Goal: Task Accomplishment & Management: Complete application form

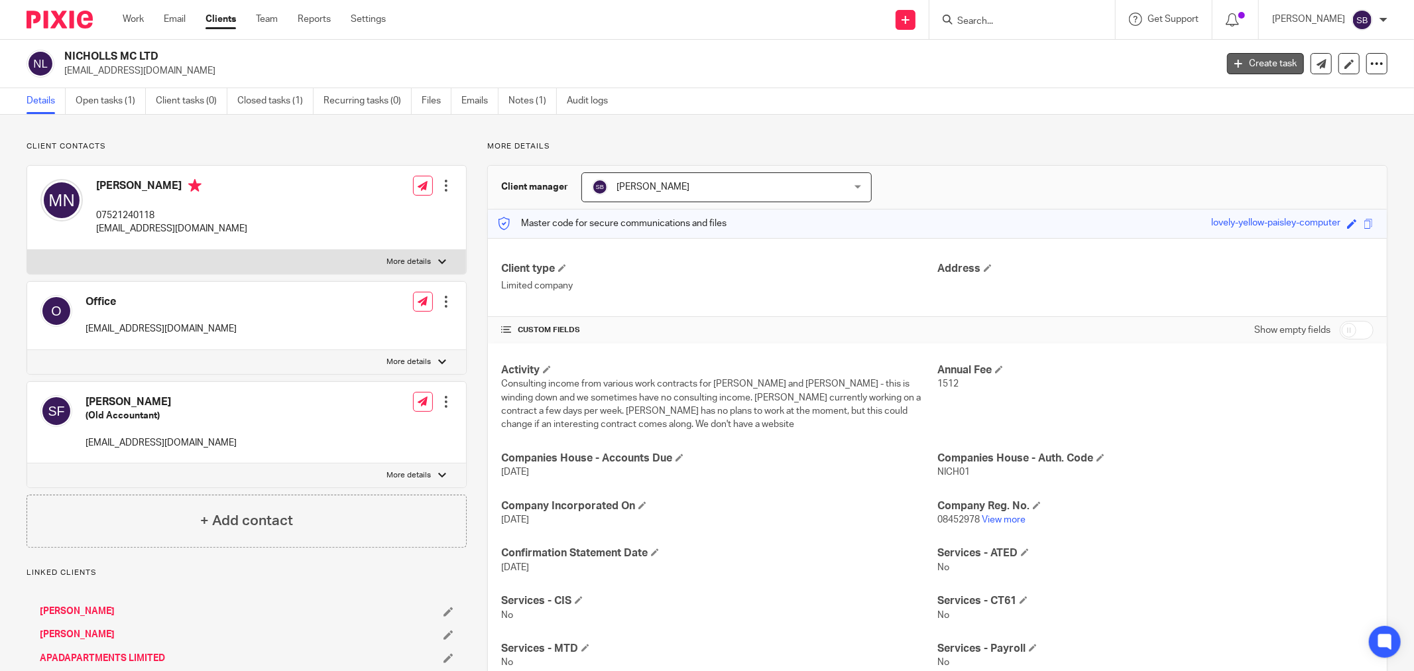
click at [1252, 63] on link "Create task" at bounding box center [1265, 63] width 77 height 21
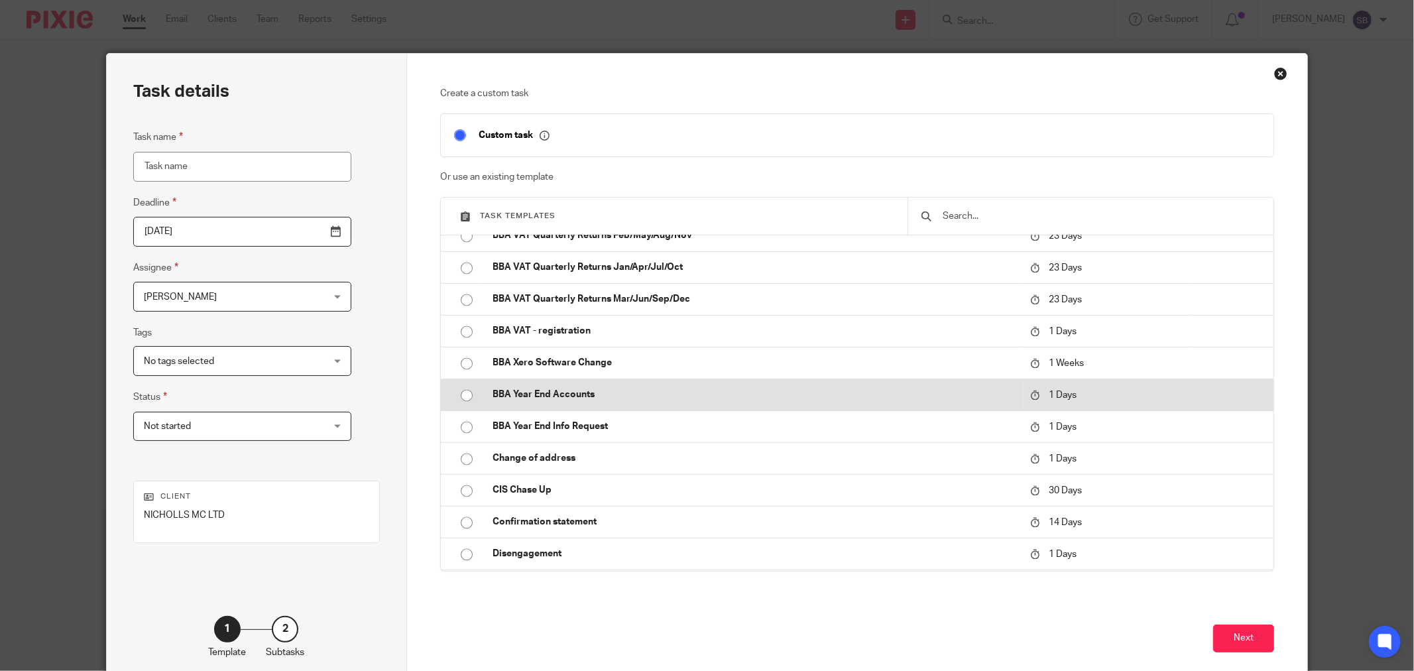
scroll to position [2357, 0]
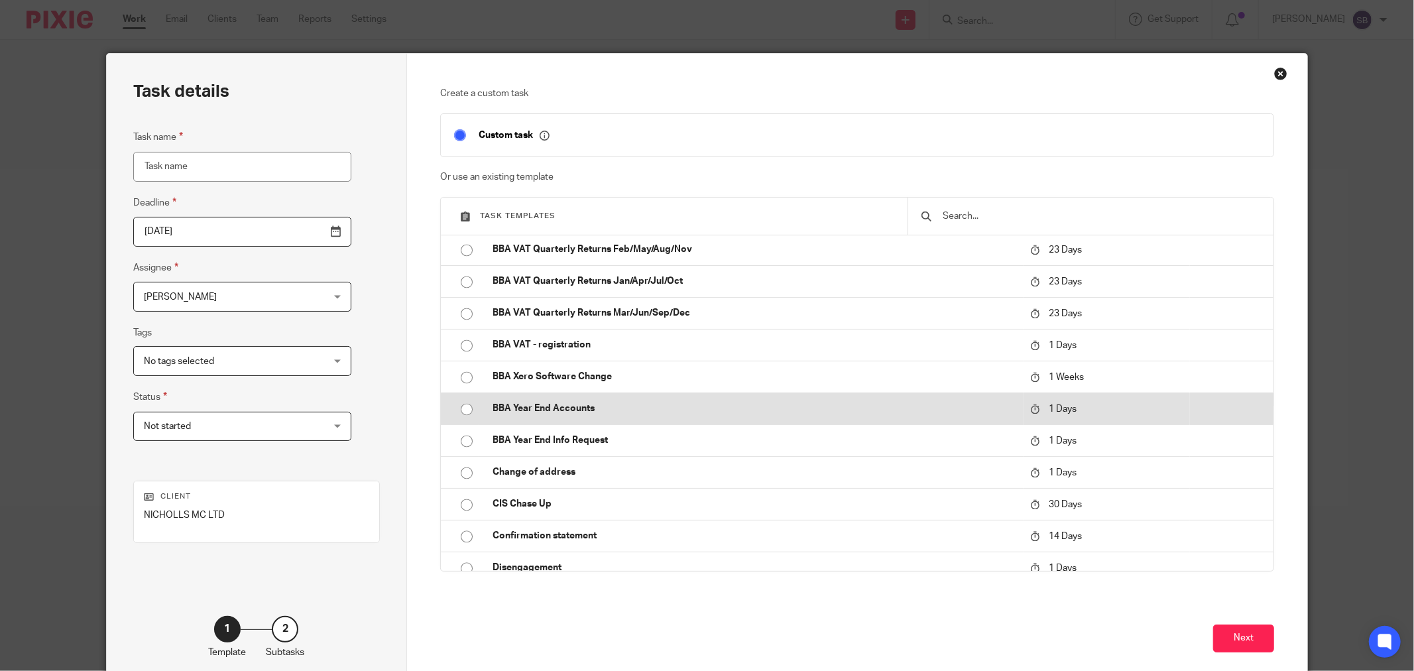
click at [754, 408] on p "BBA Year End Accounts" at bounding box center [755, 408] width 524 height 13
type input "2025-09-21"
type input "BBA Year End Accounts"
checkbox input "false"
radio input "true"
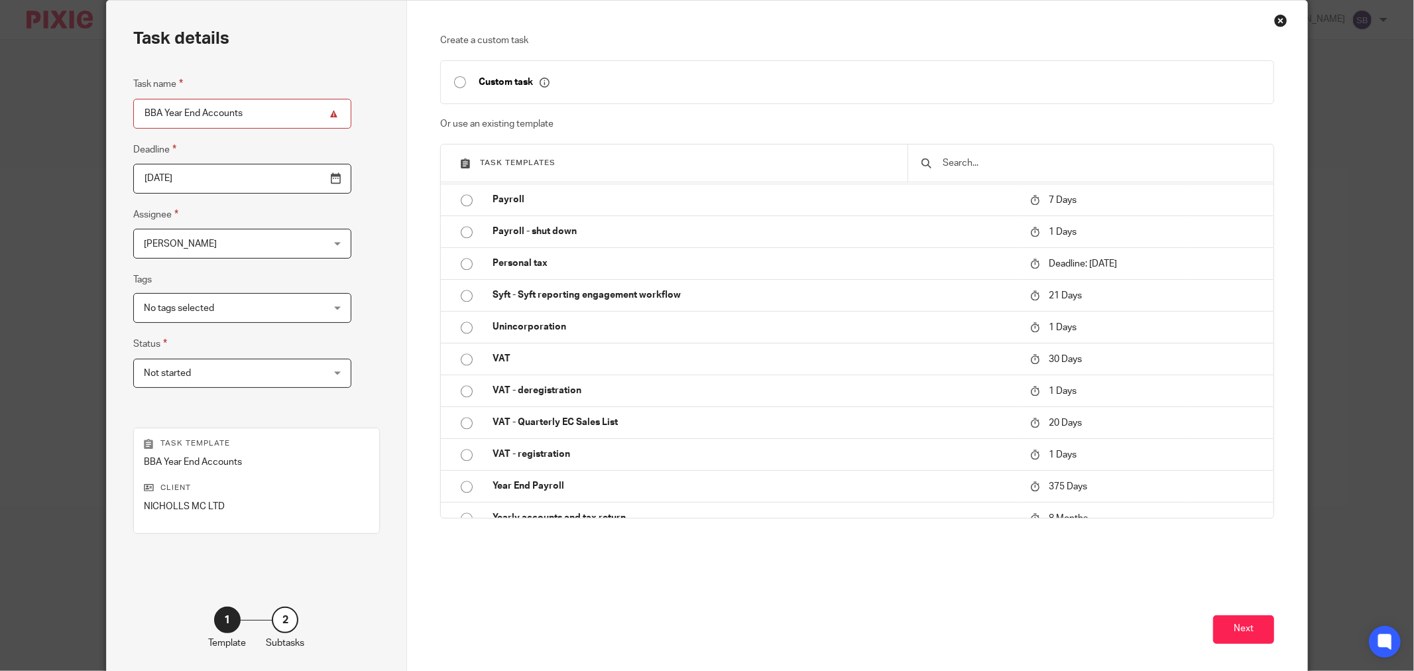
scroll to position [113, 0]
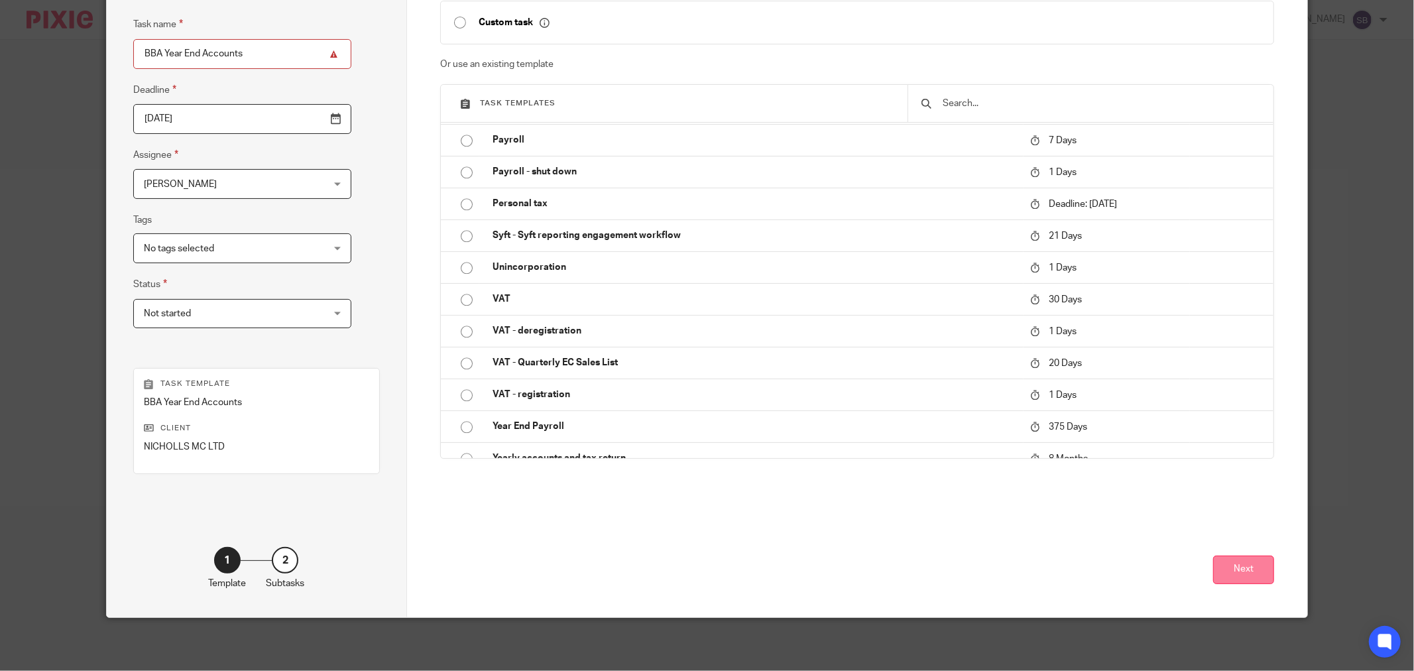
click at [1217, 566] on button "Next" at bounding box center [1243, 570] width 61 height 29
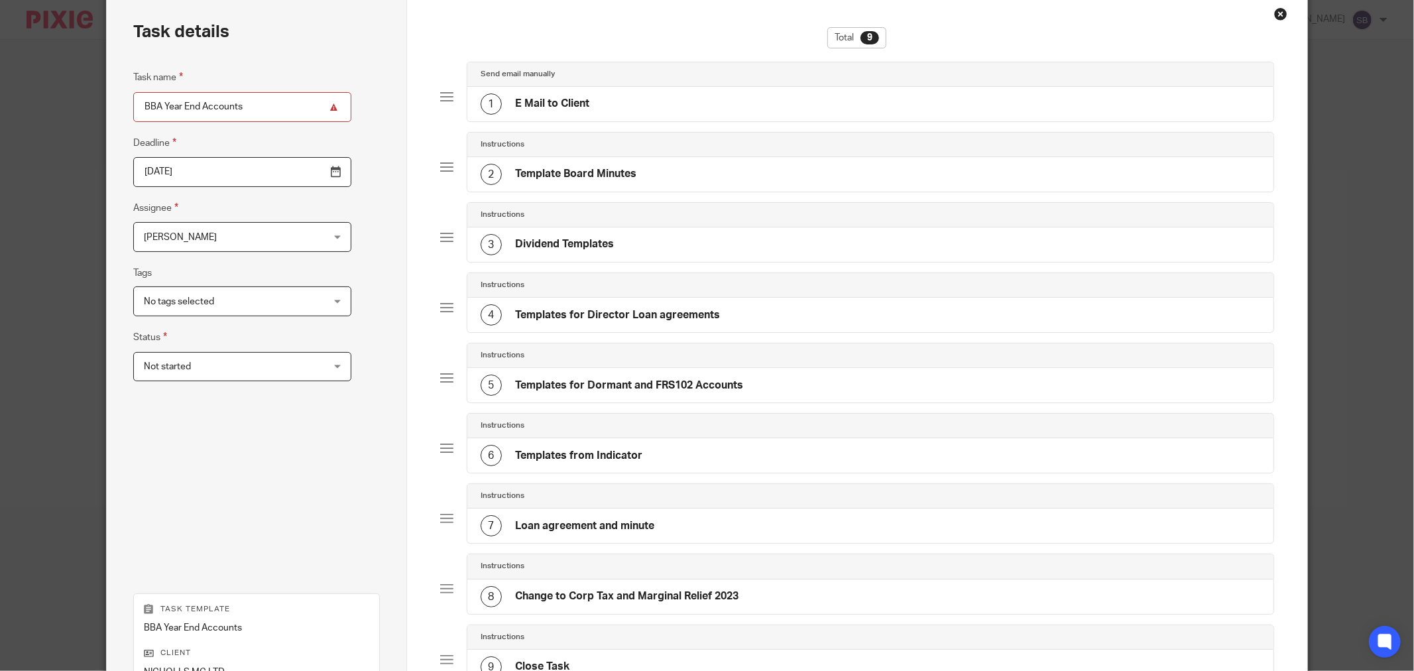
scroll to position [286, 0]
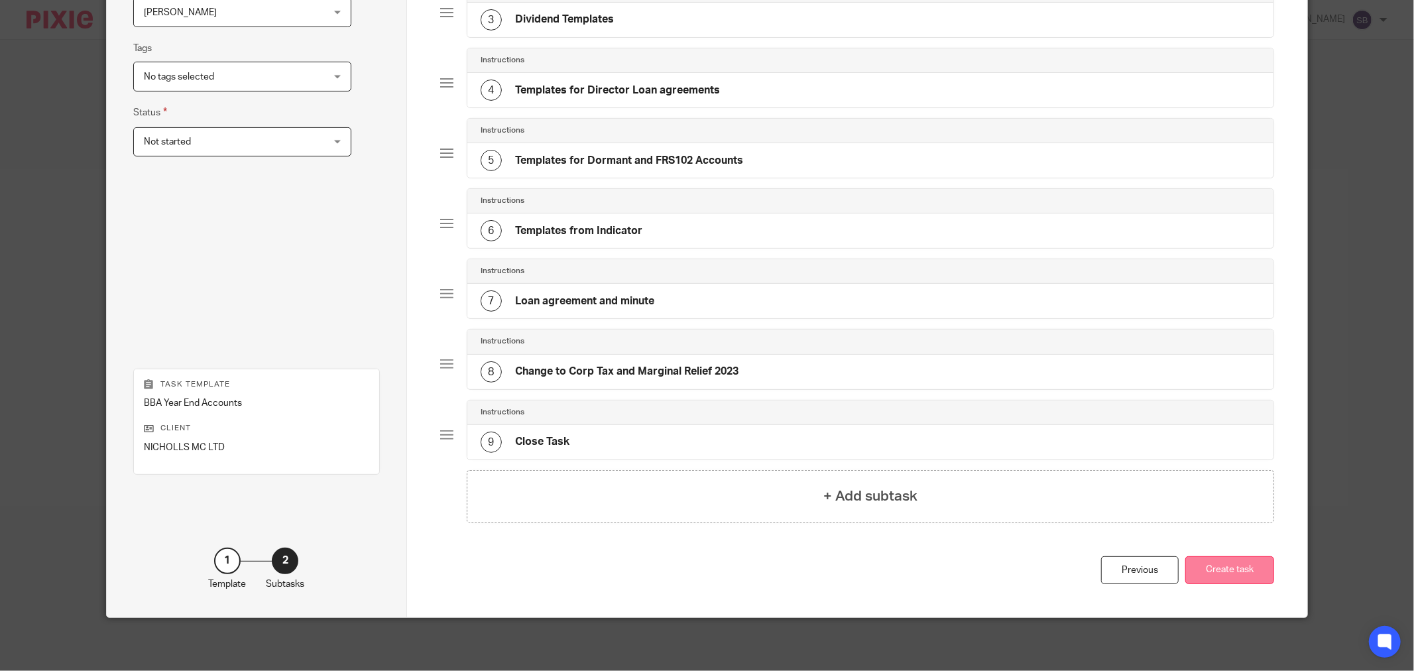
click at [1230, 575] on button "Create task" at bounding box center [1229, 570] width 89 height 29
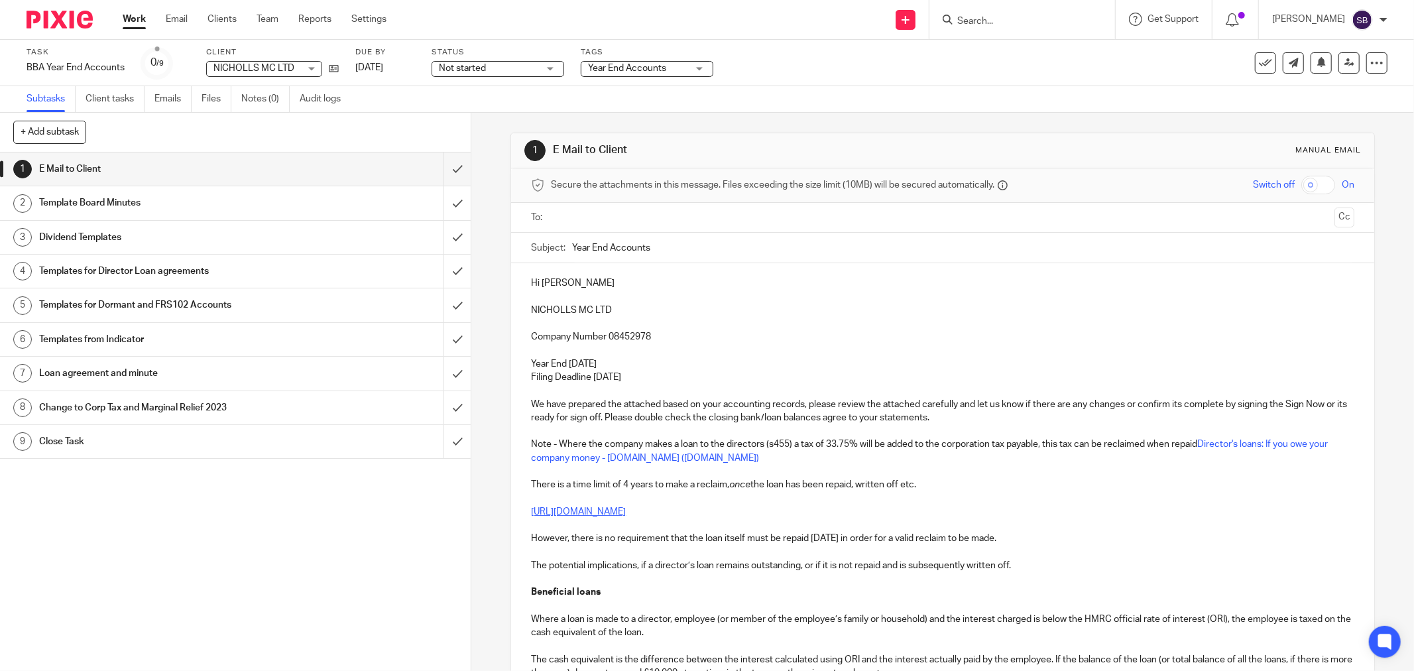
click at [562, 213] on input "text" at bounding box center [942, 217] width 773 height 15
click at [706, 222] on input "text" at bounding box center [1002, 219] width 656 height 26
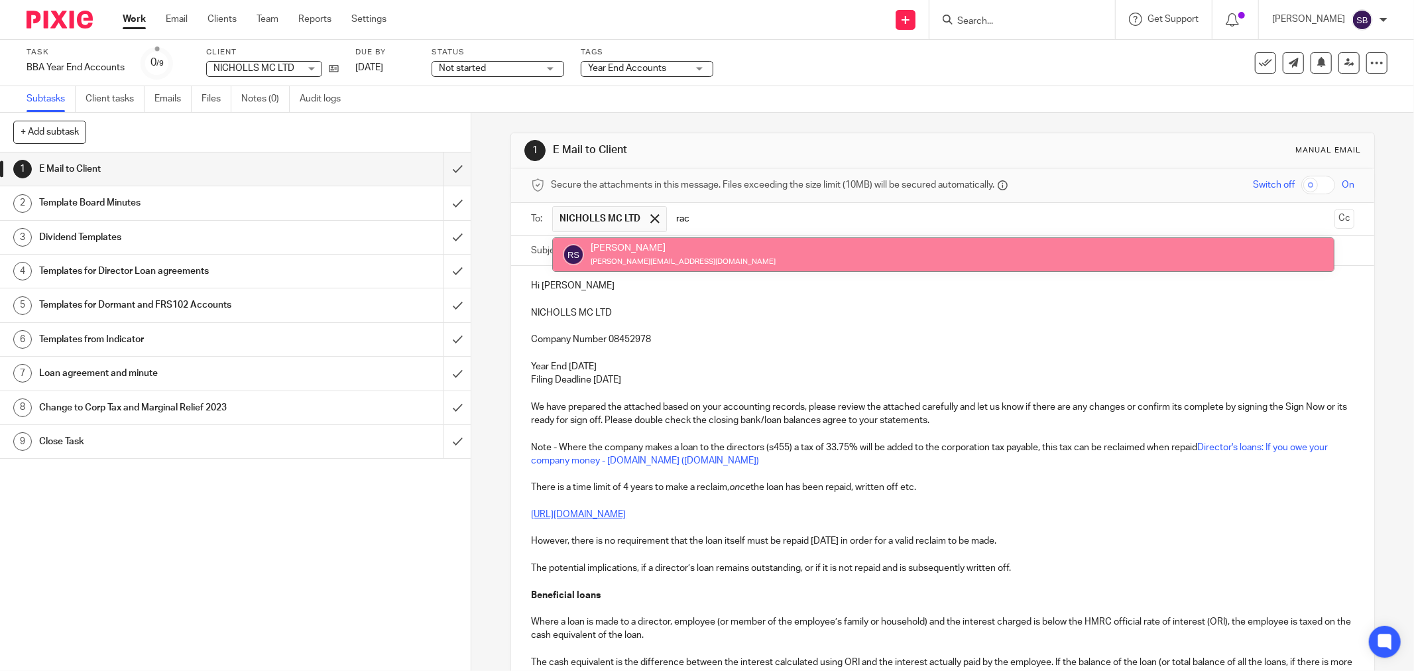
type input "rac"
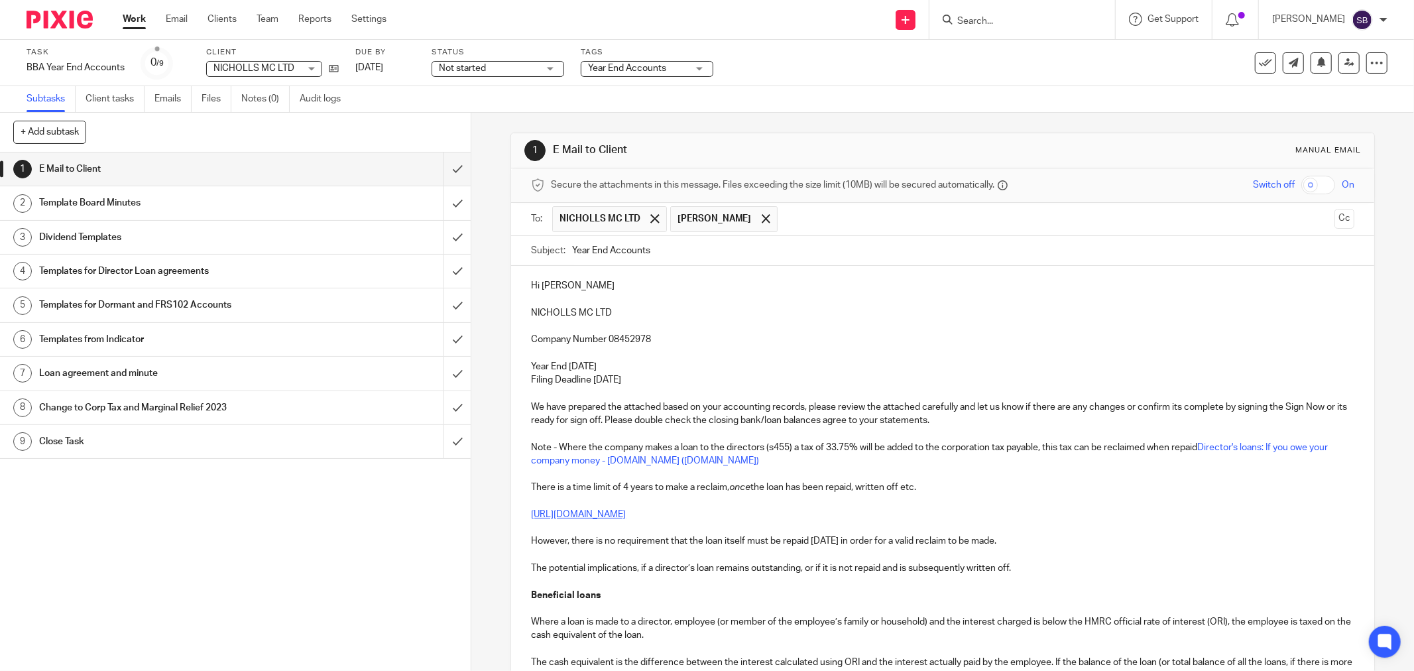
click at [804, 216] on input "text" at bounding box center [1056, 219] width 545 height 26
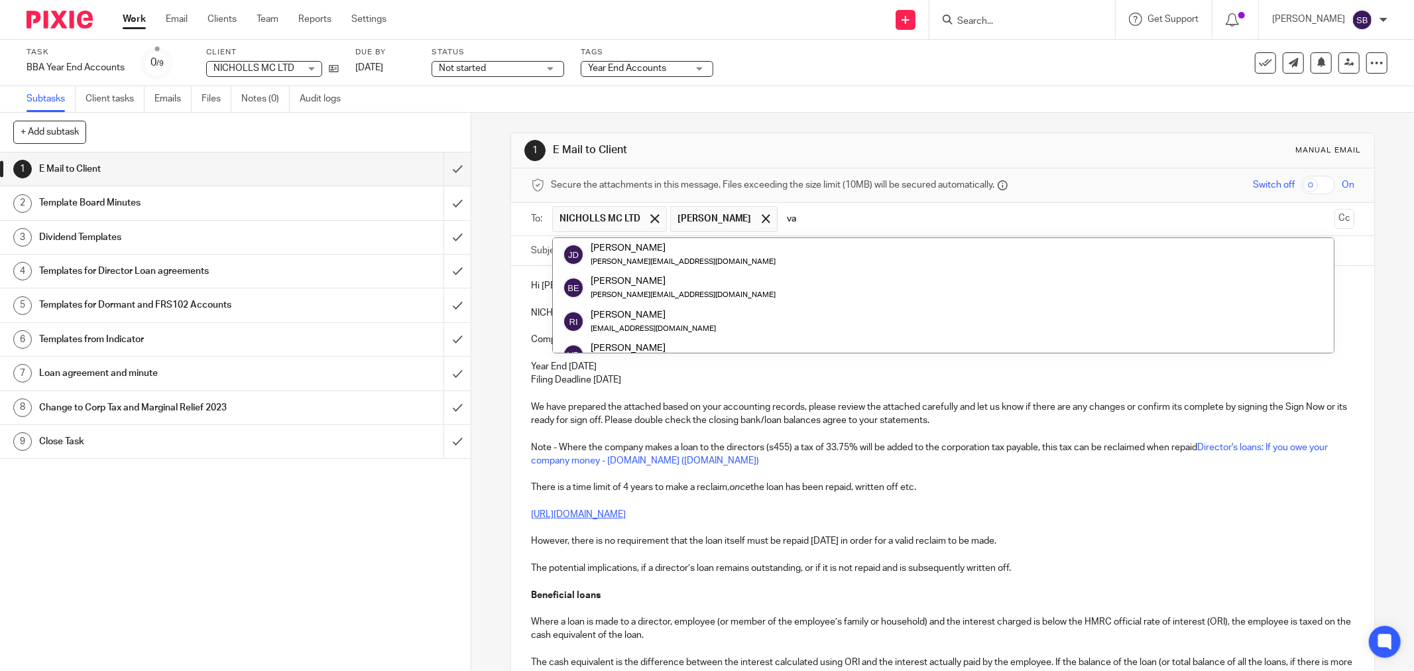
type input "v"
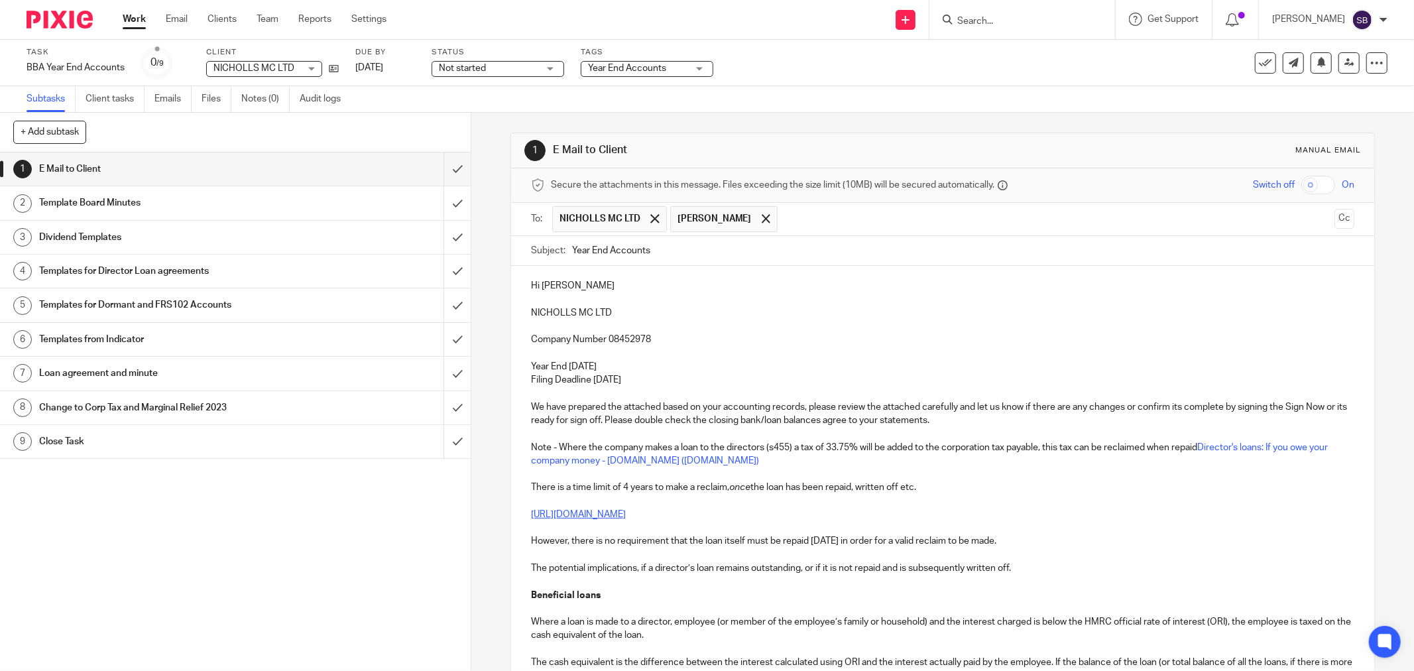
paste input "vanessa@apadproperties.co.uk"
type input "vanessa@apadproperties.co.uk"
click at [792, 262] on input "Year End Accounts" at bounding box center [963, 251] width 782 height 30
drag, startPoint x: 528, startPoint y: 314, endPoint x: 605, endPoint y: 308, distance: 77.1
click at [605, 308] on p "NICHOLLS MC LTD" at bounding box center [942, 312] width 823 height 13
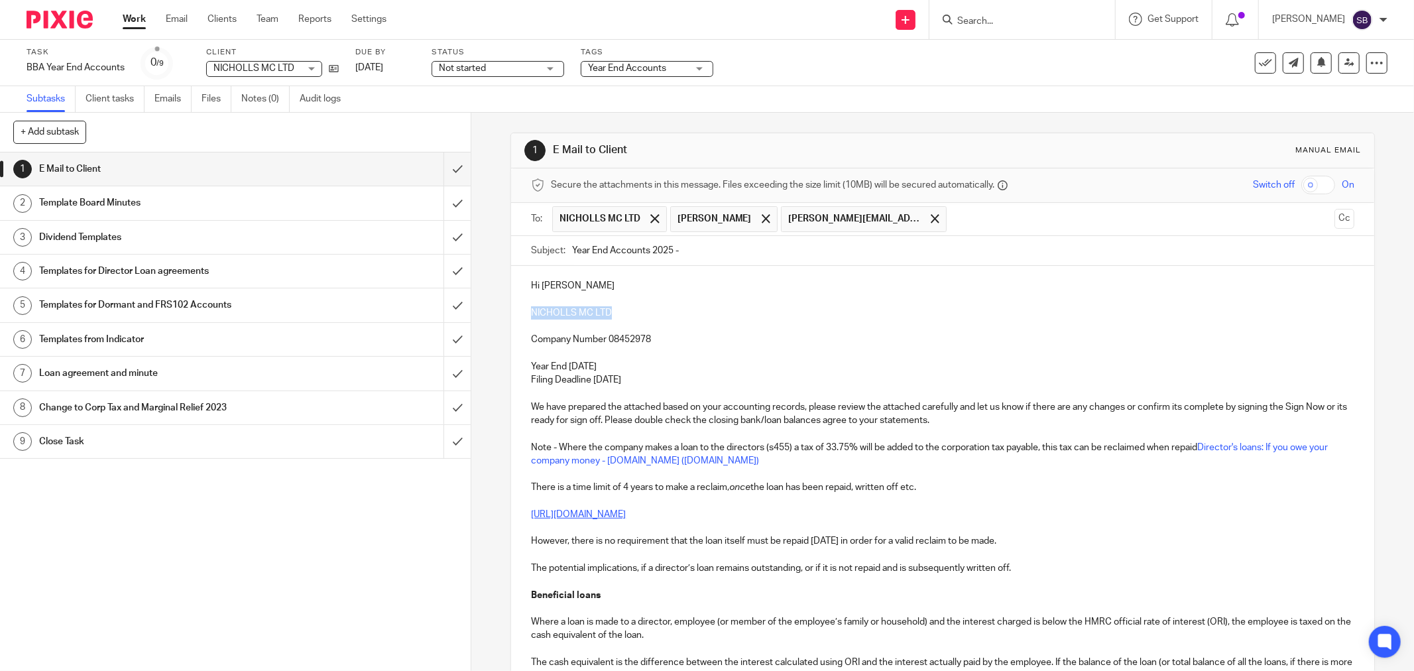
copy p "NICHOLLS MC LTD"
click at [701, 255] on input "Year End Accounts 2025 -" at bounding box center [963, 251] width 782 height 30
paste input "NICHOLLS MC LTD"
type input "Year End Accounts 2025 - NICHOLLS MC LTD"
click at [592, 282] on p "Hi Mark" at bounding box center [942, 285] width 823 height 13
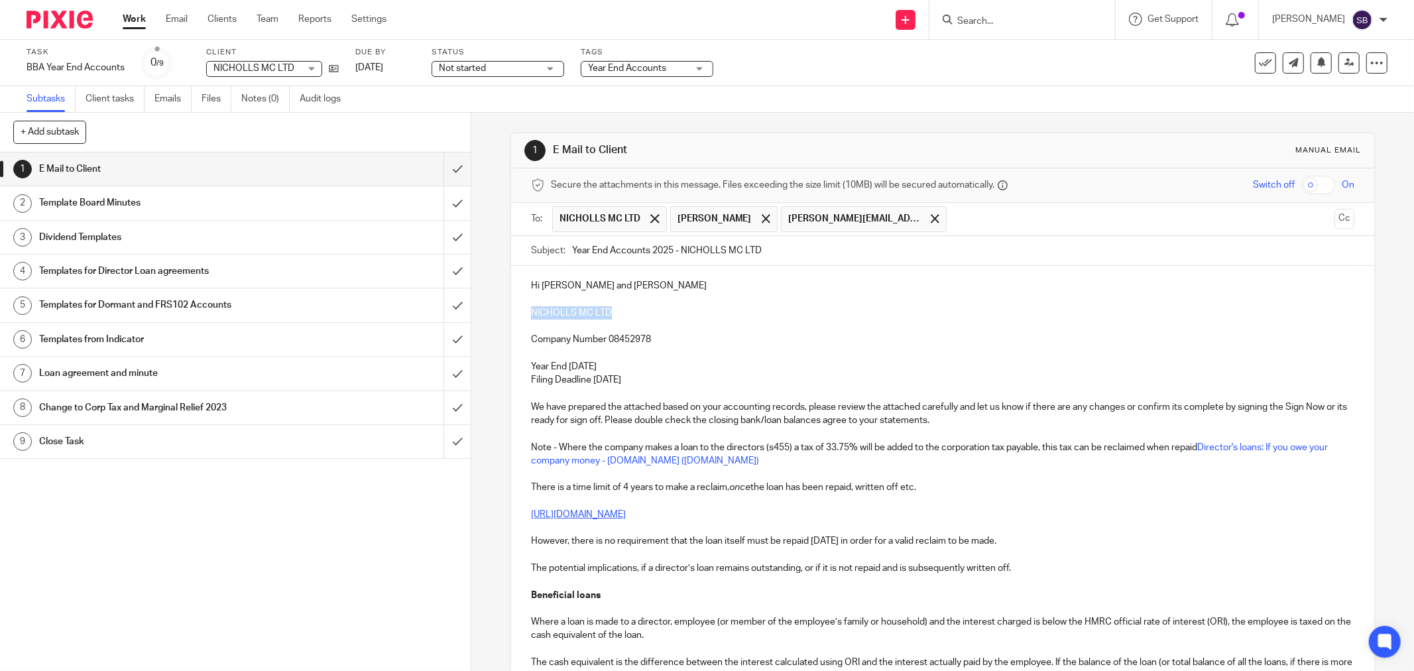
drag, startPoint x: 524, startPoint y: 313, endPoint x: 613, endPoint y: 313, distance: 88.2
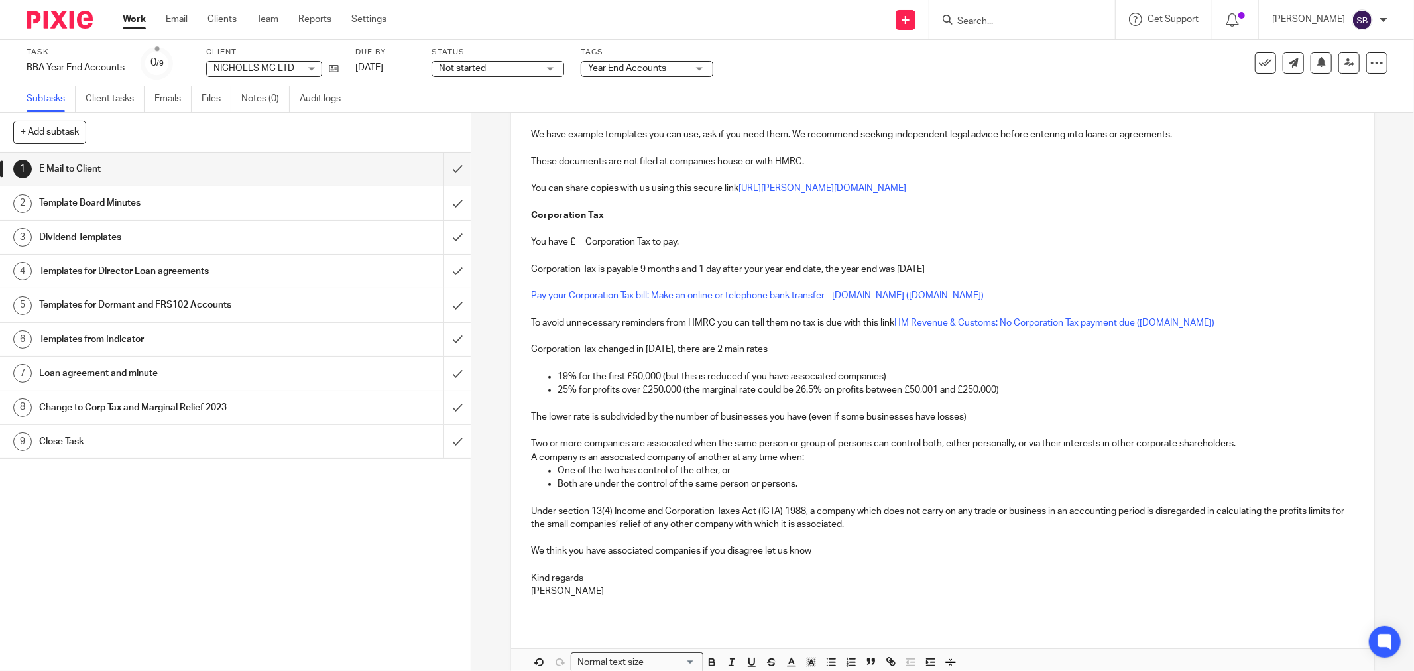
scroll to position [1135, 0]
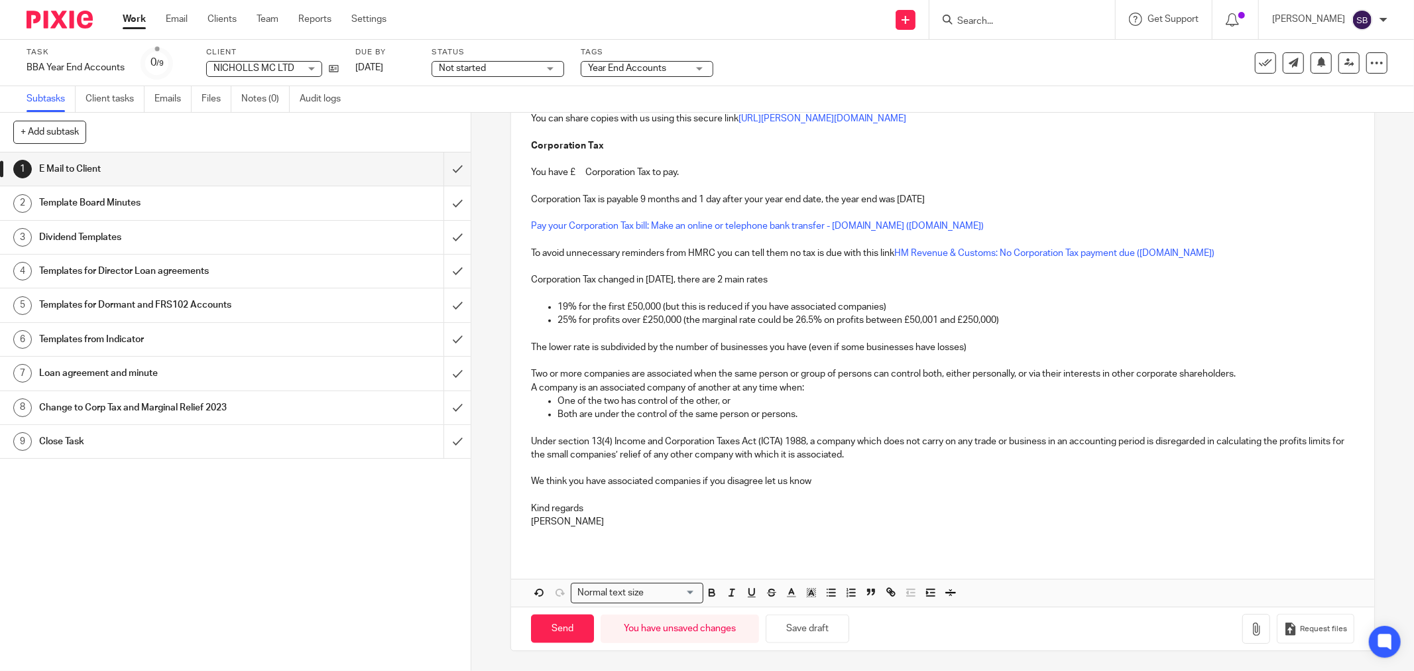
click at [710, 593] on icon "button" at bounding box center [711, 594] width 5 height 3
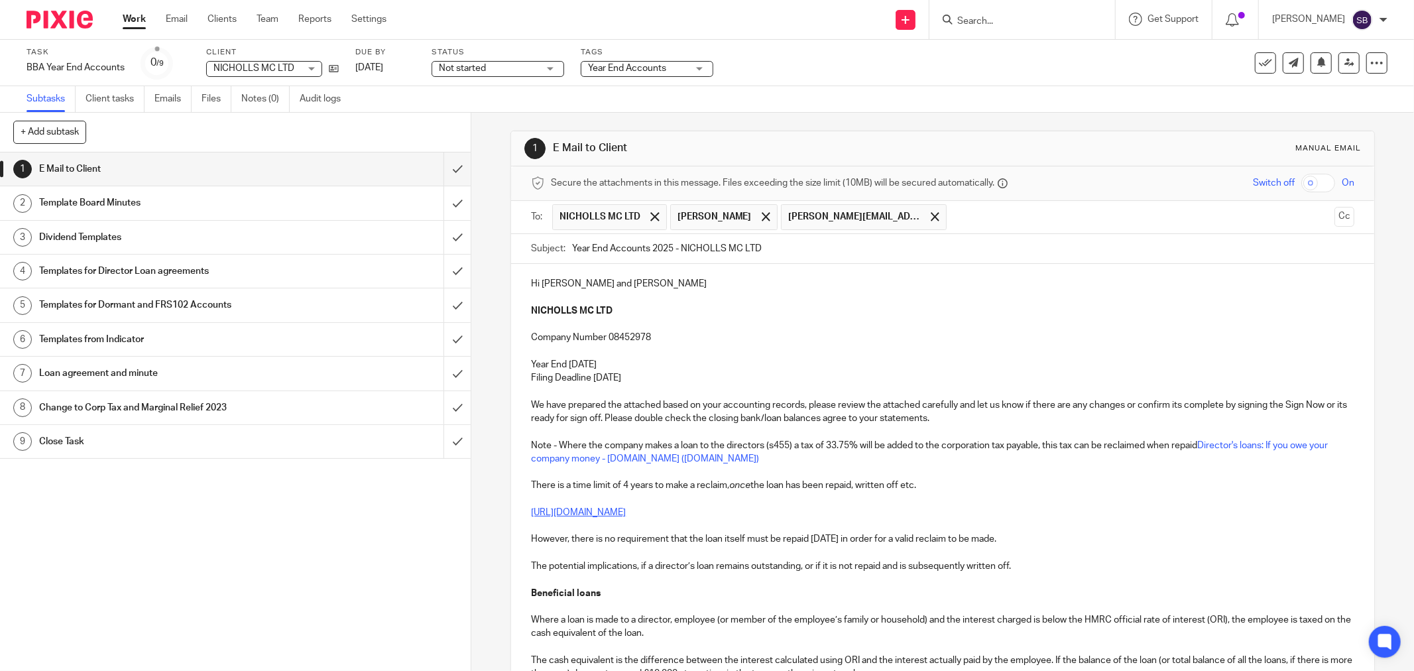
scroll to position [0, 0]
click at [638, 357] on p at bounding box center [942, 353] width 823 height 13
drag, startPoint x: 526, startPoint y: 422, endPoint x: 625, endPoint y: 424, distance: 98.8
click at [758, 405] on p "We have prepared the attached based on your accounting records, please review t…" at bounding box center [942, 413] width 823 height 27
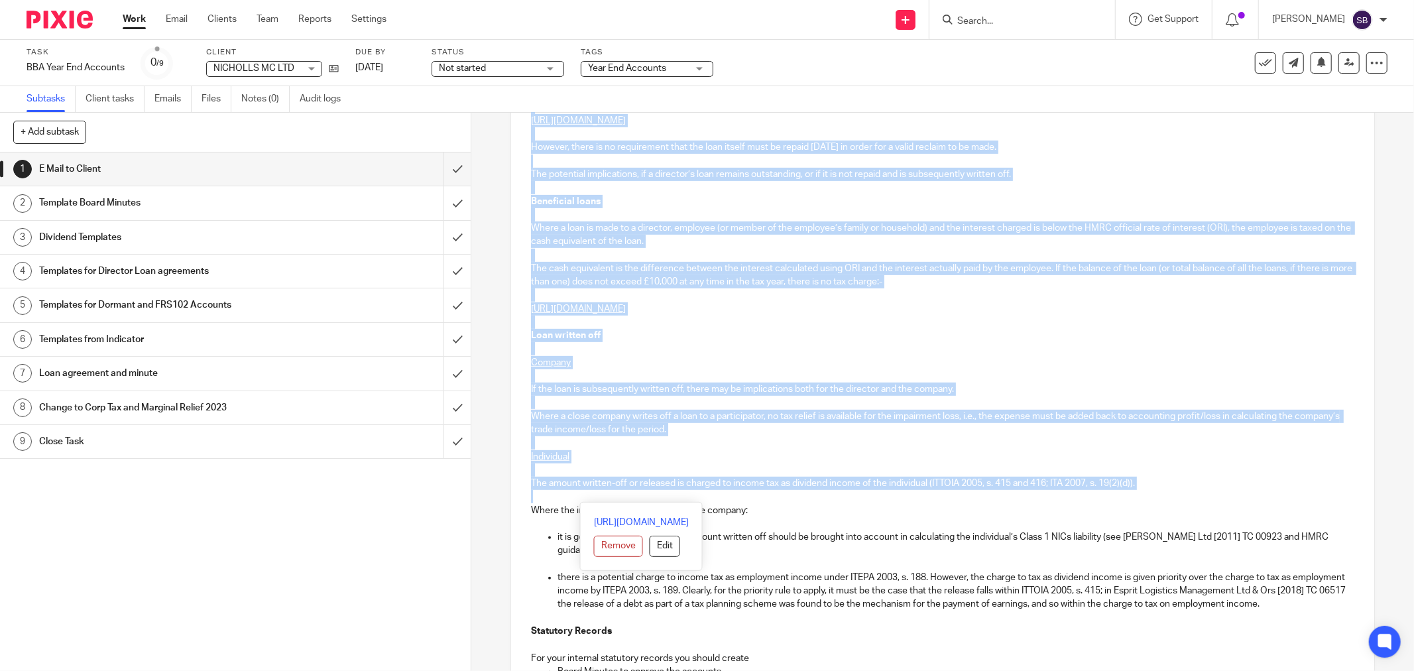
scroll to position [442, 0]
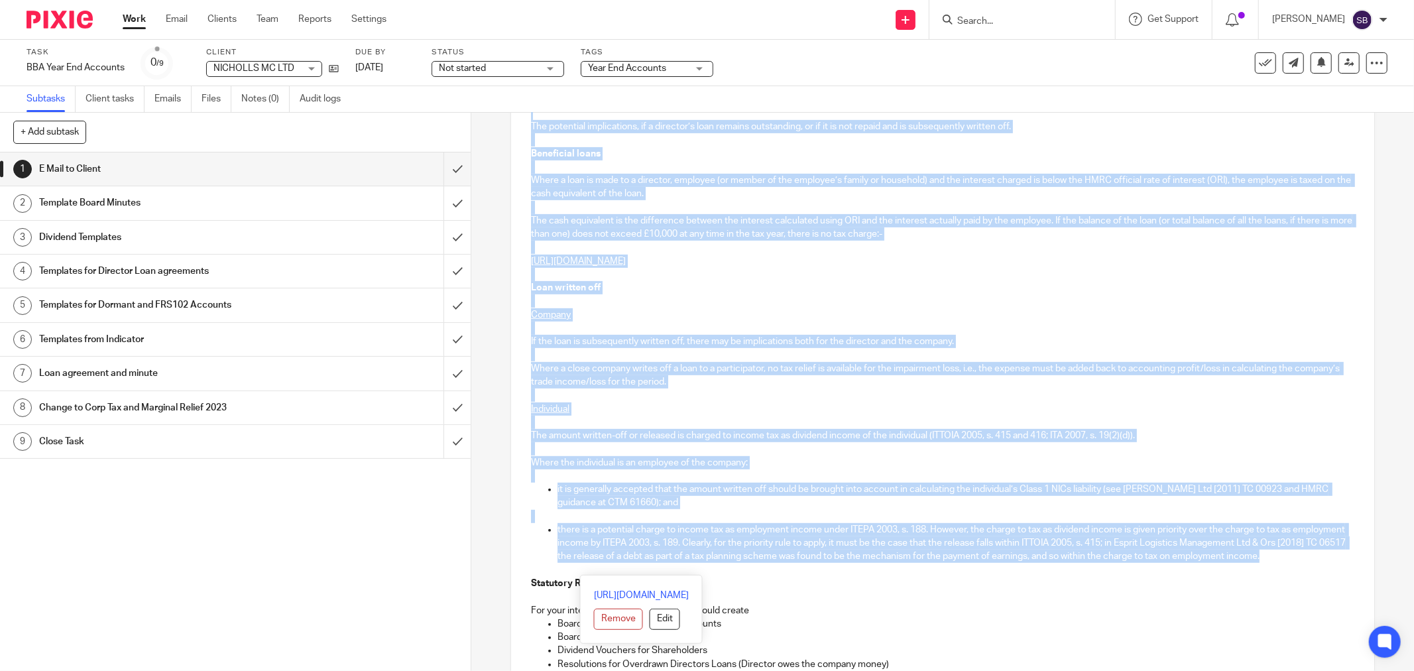
drag, startPoint x: 522, startPoint y: 421, endPoint x: 845, endPoint y: 565, distance: 354.1
click at [845, 573] on div "Hi Mark and Vanessa NICHOLLS MC LTD Company Number 08452978 Year End 27 Mar 202…" at bounding box center [942, 527] width 863 height 1407
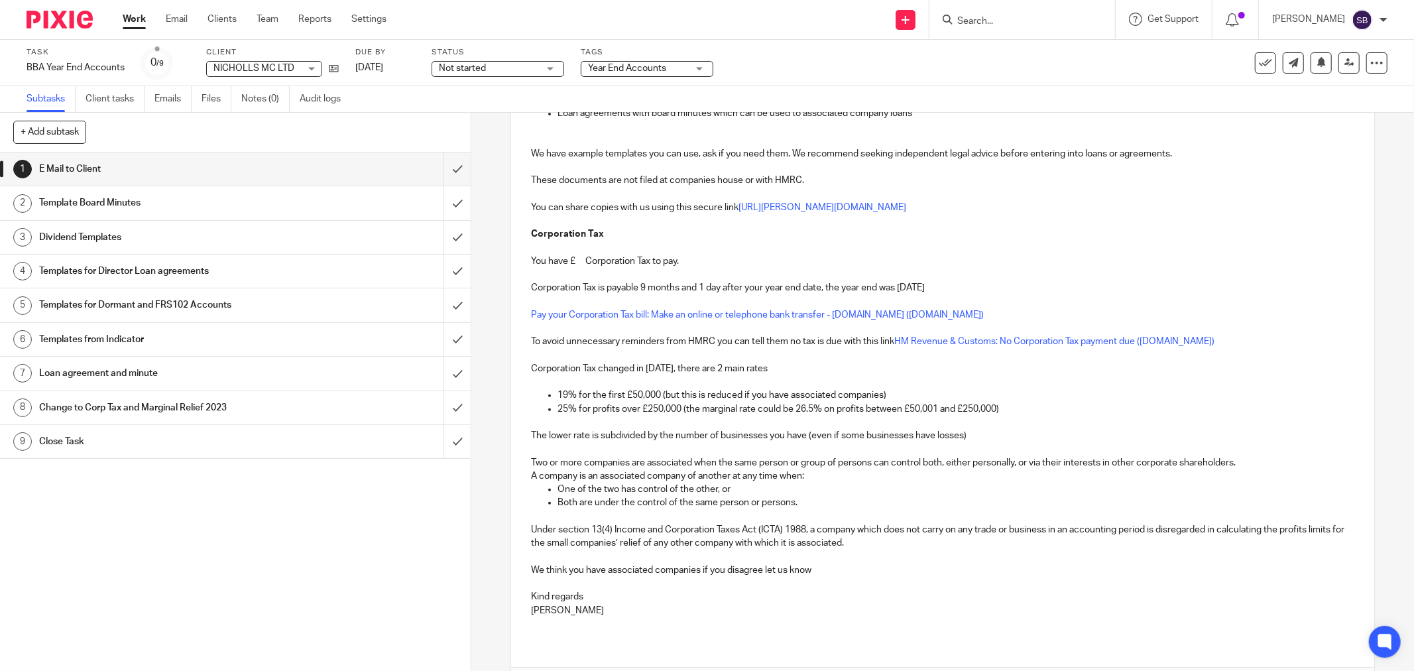
scroll to position [0, 0]
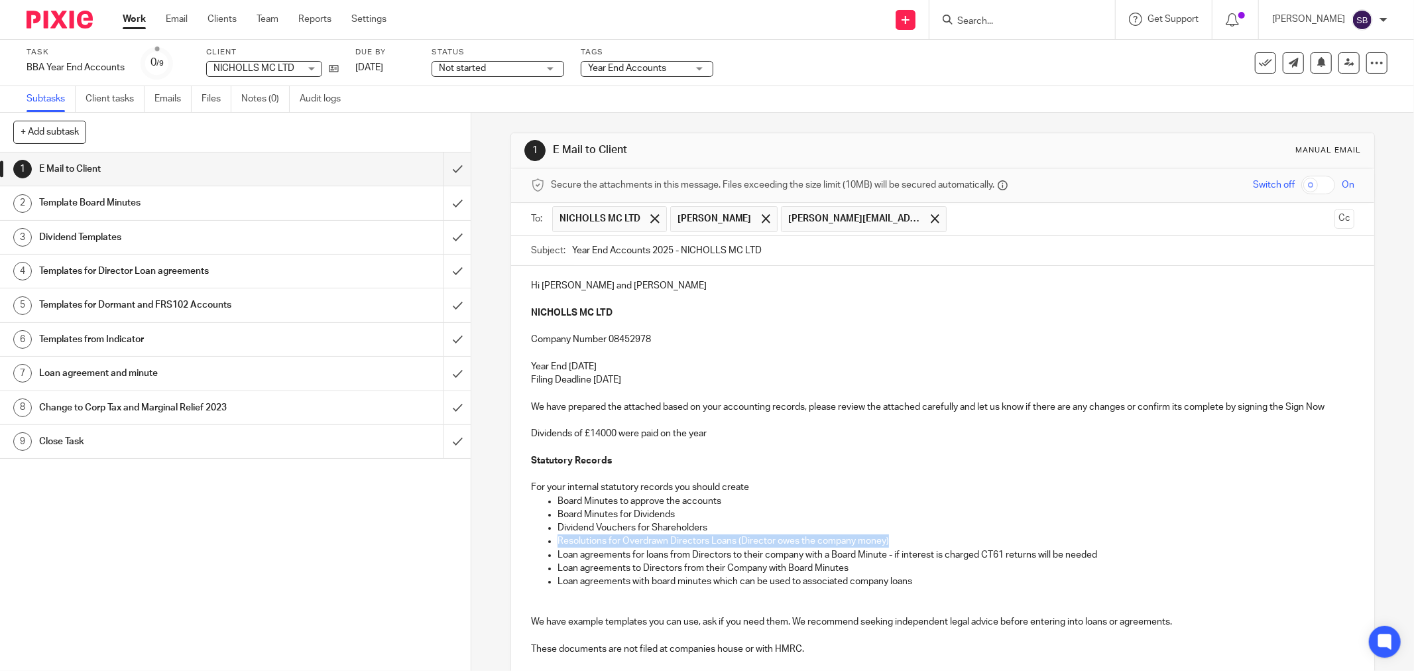
drag, startPoint x: 554, startPoint y: 544, endPoint x: 902, endPoint y: 537, distance: 347.5
click at [902, 537] on p "Resolutions for Overdrawn Directors Loans (Director owes the company money)" at bounding box center [956, 540] width 797 height 13
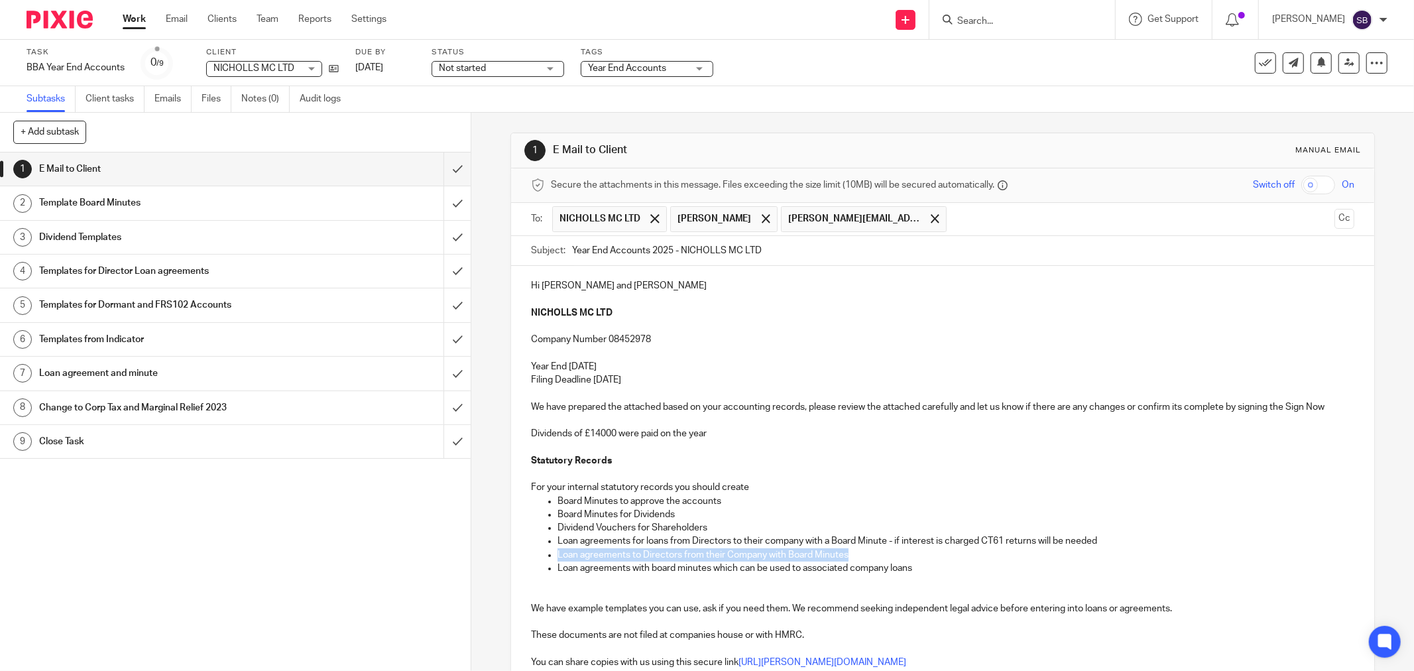
drag, startPoint x: 552, startPoint y: 554, endPoint x: 869, endPoint y: 557, distance: 316.3
click at [869, 557] on ul "Board Minutes to approve the accounts Board Minutes for Dividends Dividend Vouc…" at bounding box center [942, 535] width 823 height 81
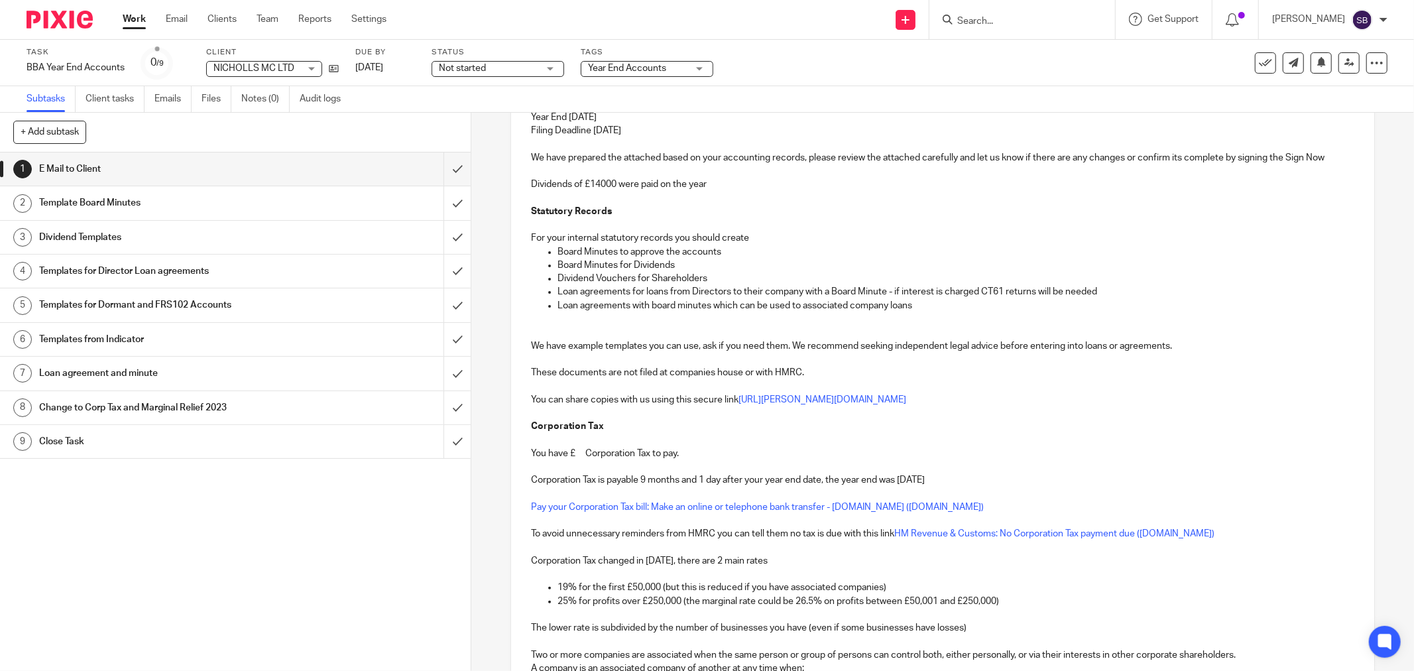
scroll to position [294, 0]
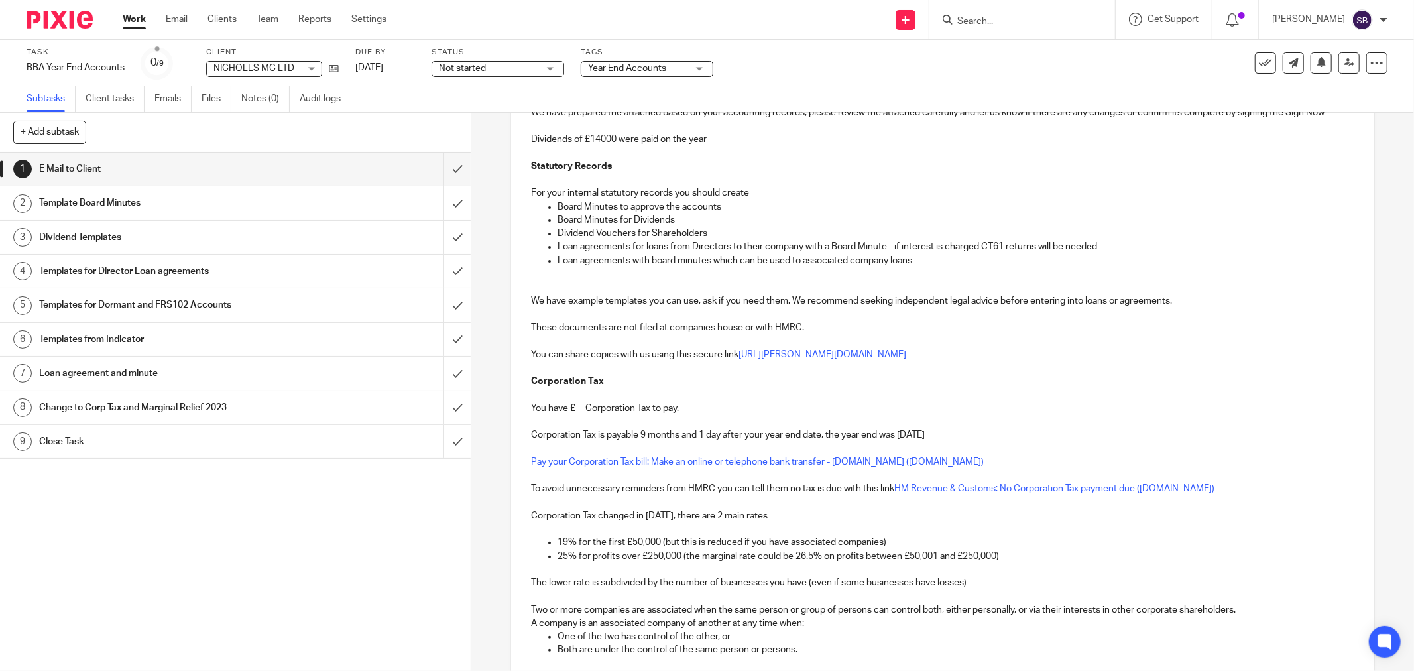
click at [571, 412] on p "You have £ Corporation Tax to pay." at bounding box center [942, 408] width 823 height 13
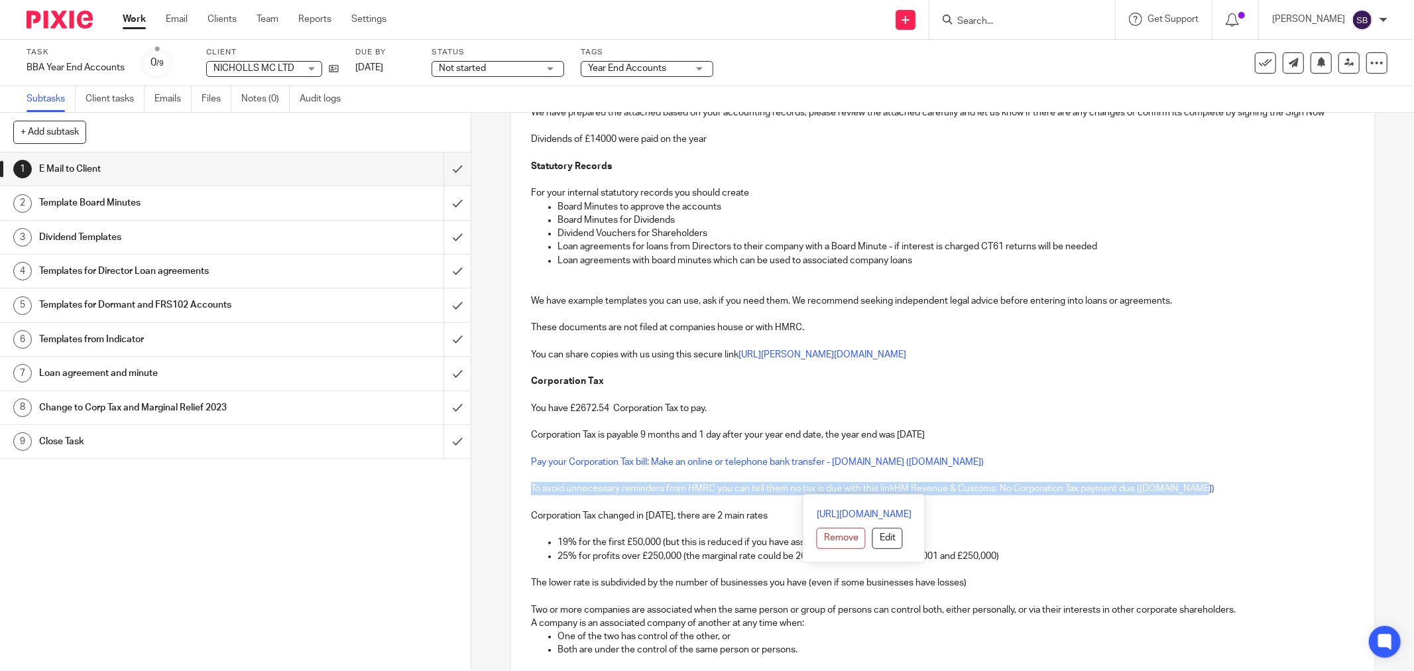
drag, startPoint x: 528, startPoint y: 485, endPoint x: 1243, endPoint y: 489, distance: 715.4
click at [1243, 489] on p "To avoid unnecessary reminders from HMRC you can tell them no tax is due with t…" at bounding box center [942, 488] width 823 height 13
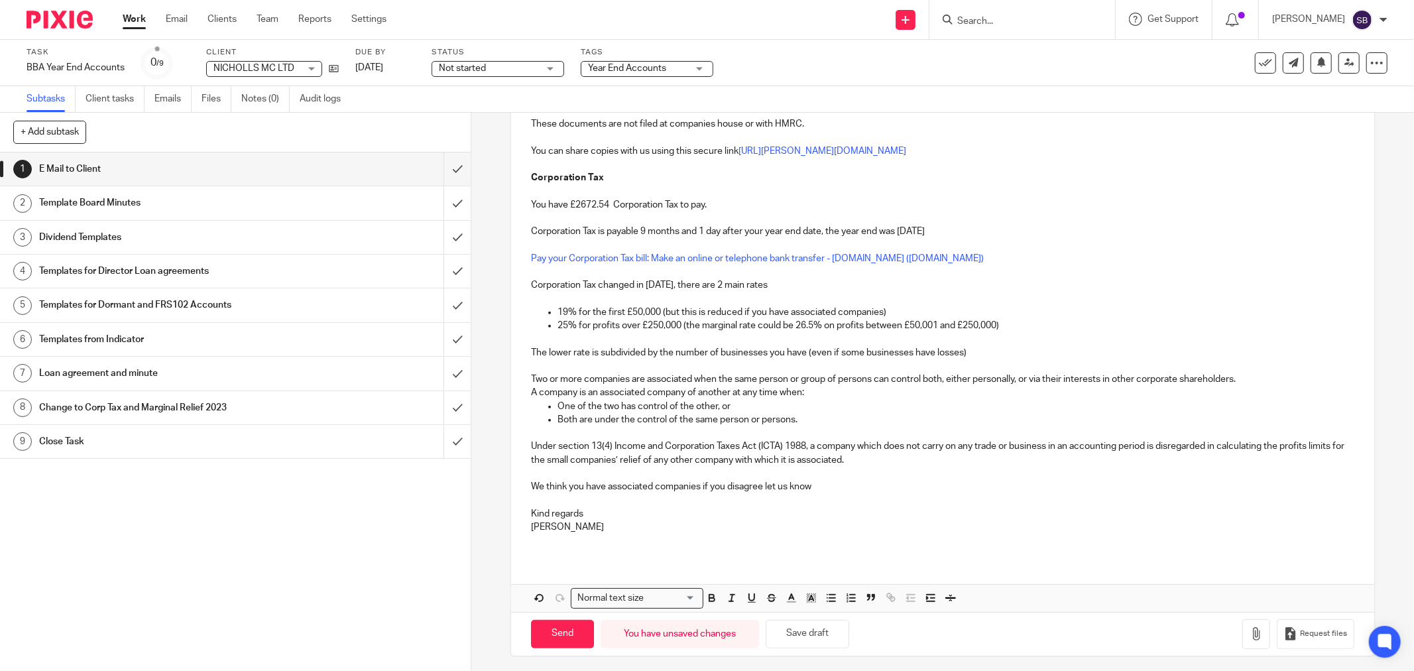
scroll to position [504, 0]
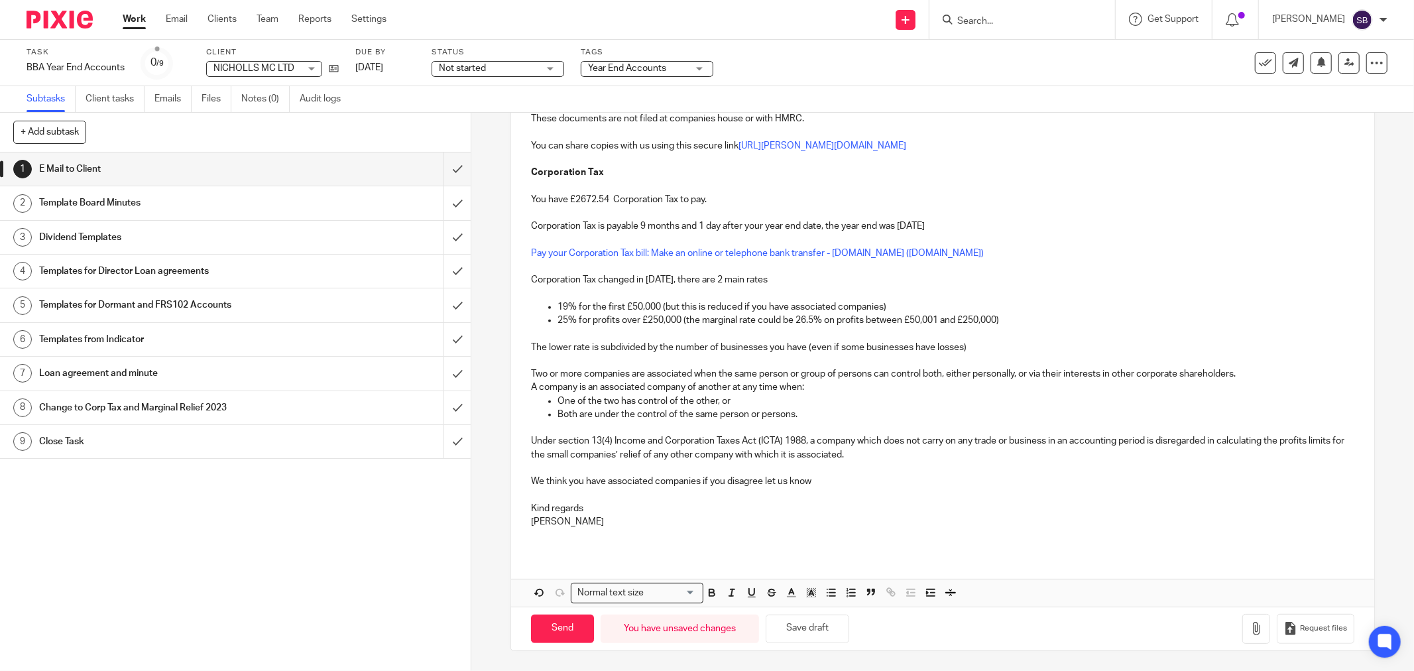
click at [605, 485] on p "We think you have associated companies if you disagree let us know" at bounding box center [942, 481] width 823 height 13
click at [705, 485] on p "We think you have one associated companies if you disagree let us know" at bounding box center [942, 481] width 823 height 13
click at [1250, 627] on icon "button" at bounding box center [1256, 628] width 13 height 13
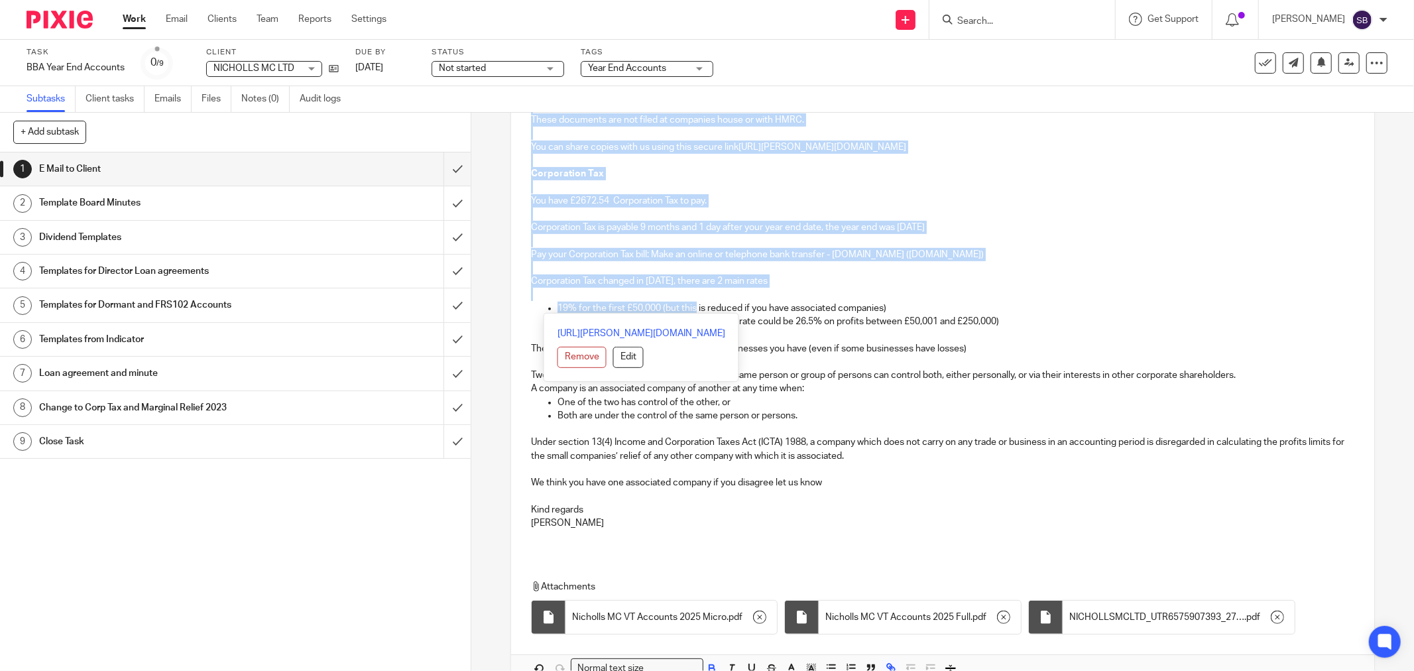
scroll to position [515, 0]
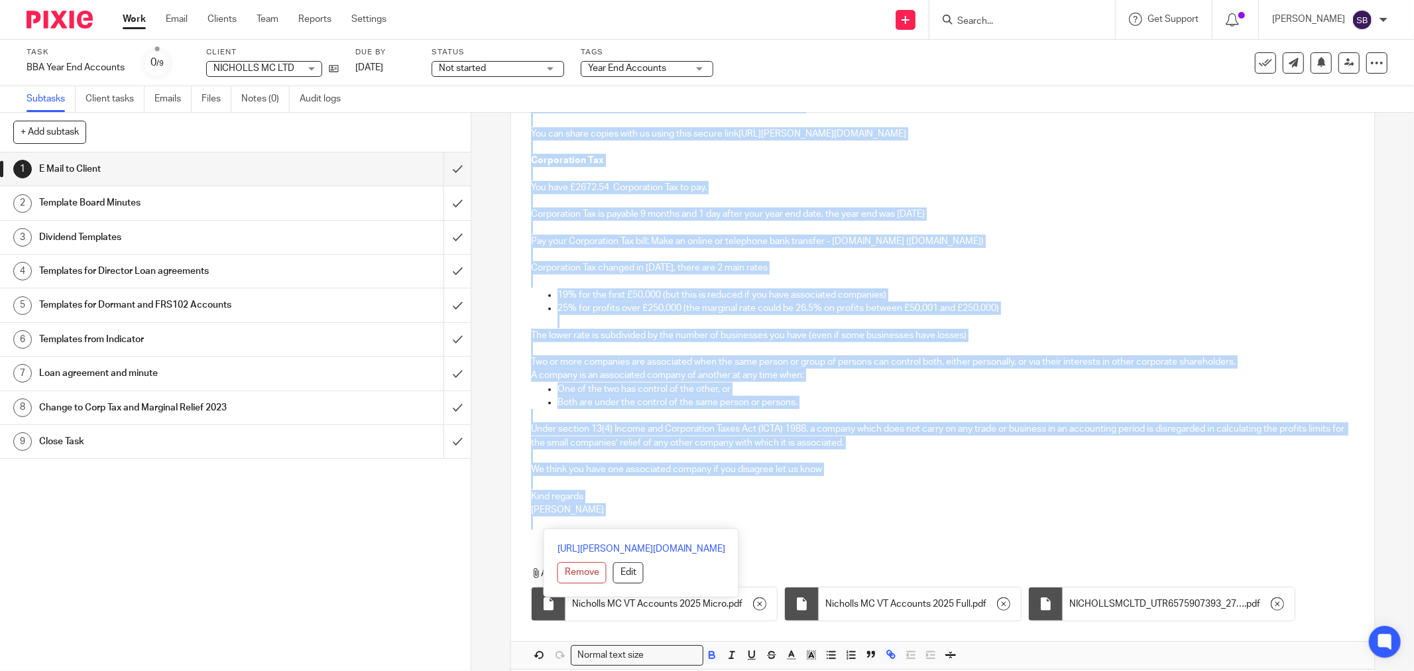
drag, startPoint x: 527, startPoint y: 283, endPoint x: 750, endPoint y: 514, distance: 321.6
click at [705, 565] on div "Hi Mark and Vanessa NICHOLLS MC LTD Company Number 08452978 Year End 27 Mar 202…" at bounding box center [942, 210] width 863 height 918
copy div "Hi Mark and Vanessa NICHOLLS MC LTD Company Number 08452978 Year End 27 Mar 202…"
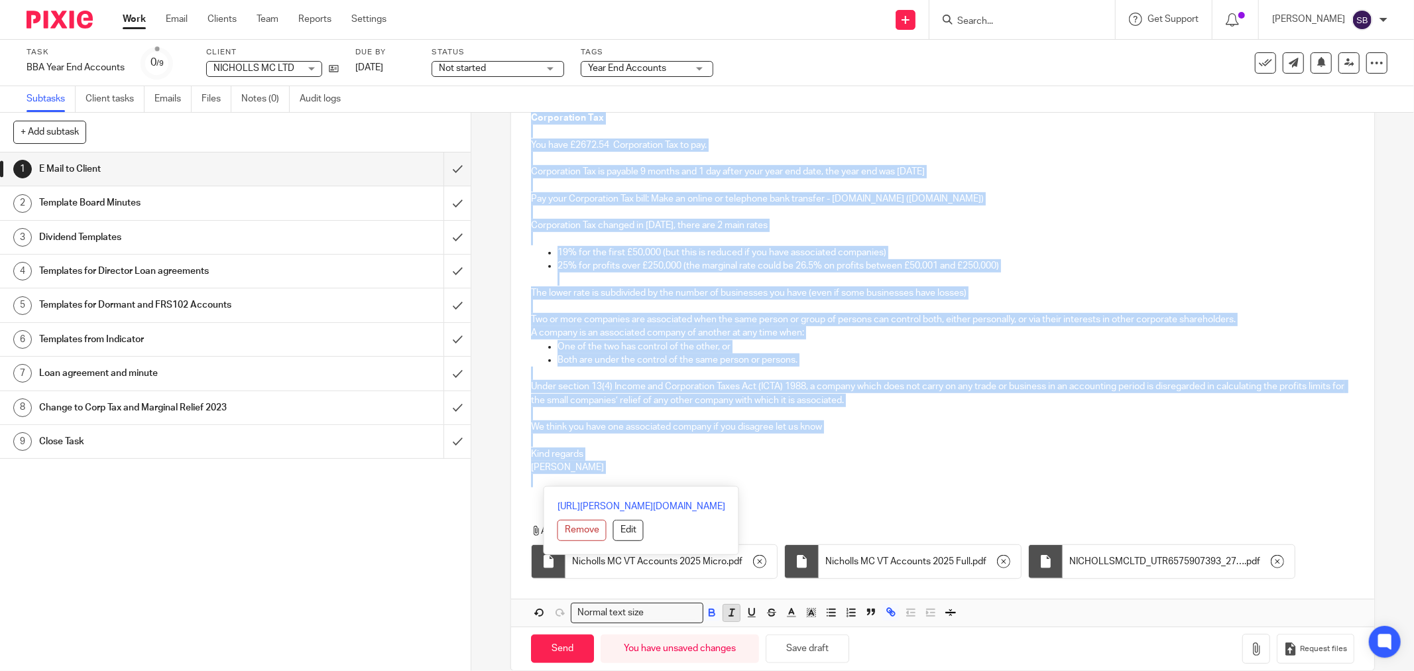
scroll to position [579, 0]
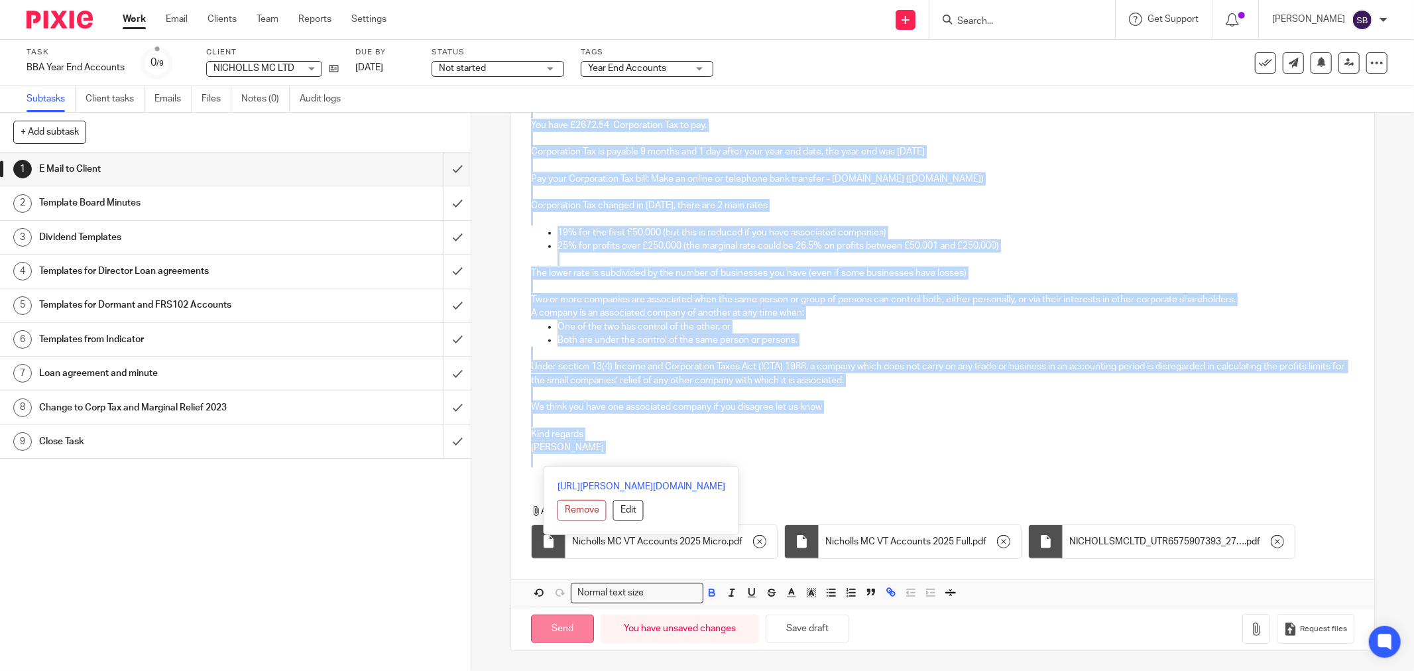
click at [552, 634] on input "Send" at bounding box center [562, 629] width 63 height 29
type input "Sent"
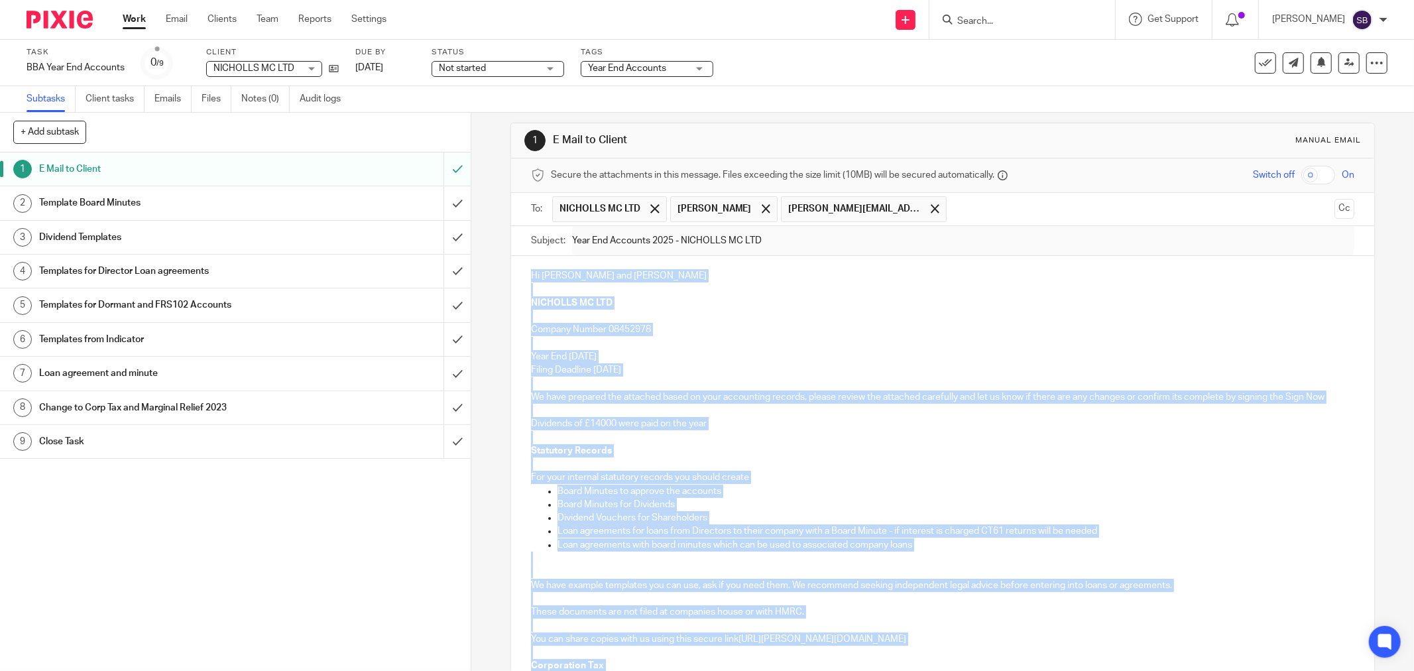
scroll to position [0, 0]
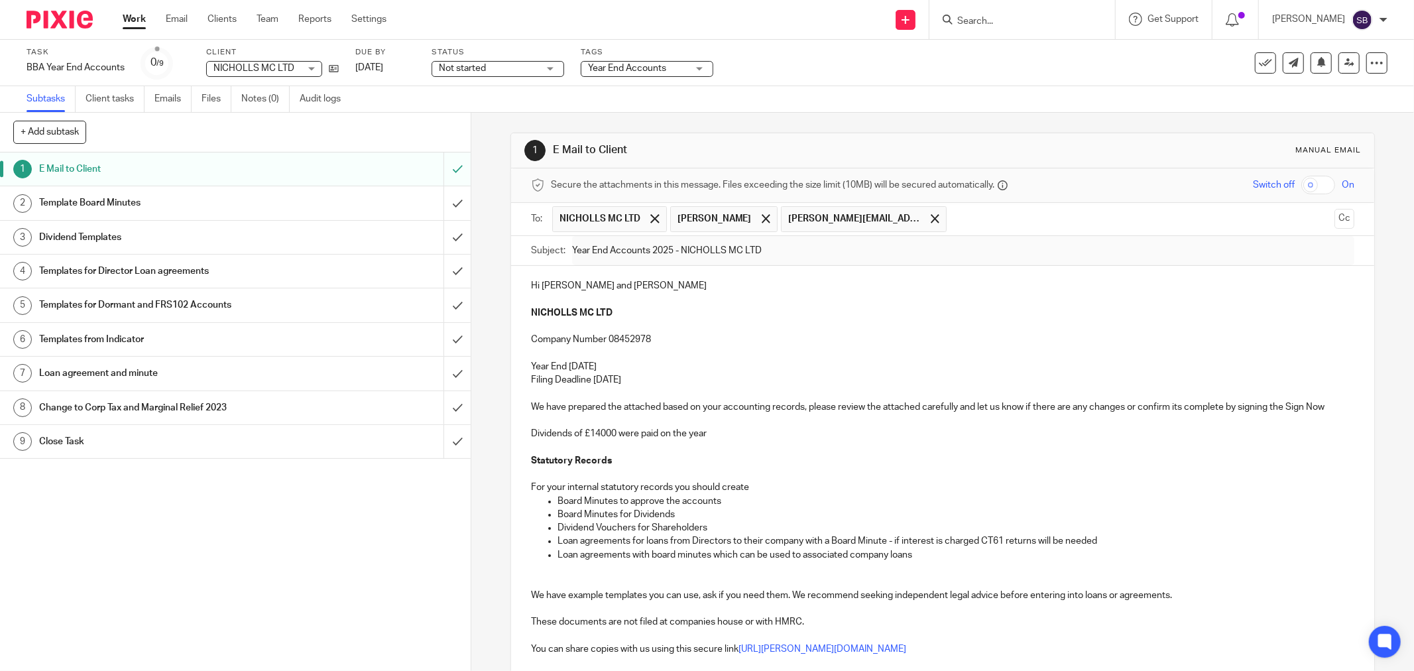
click at [1056, 11] on form at bounding box center [1026, 19] width 141 height 17
click at [1053, 16] on input "Search" at bounding box center [1015, 22] width 119 height 12
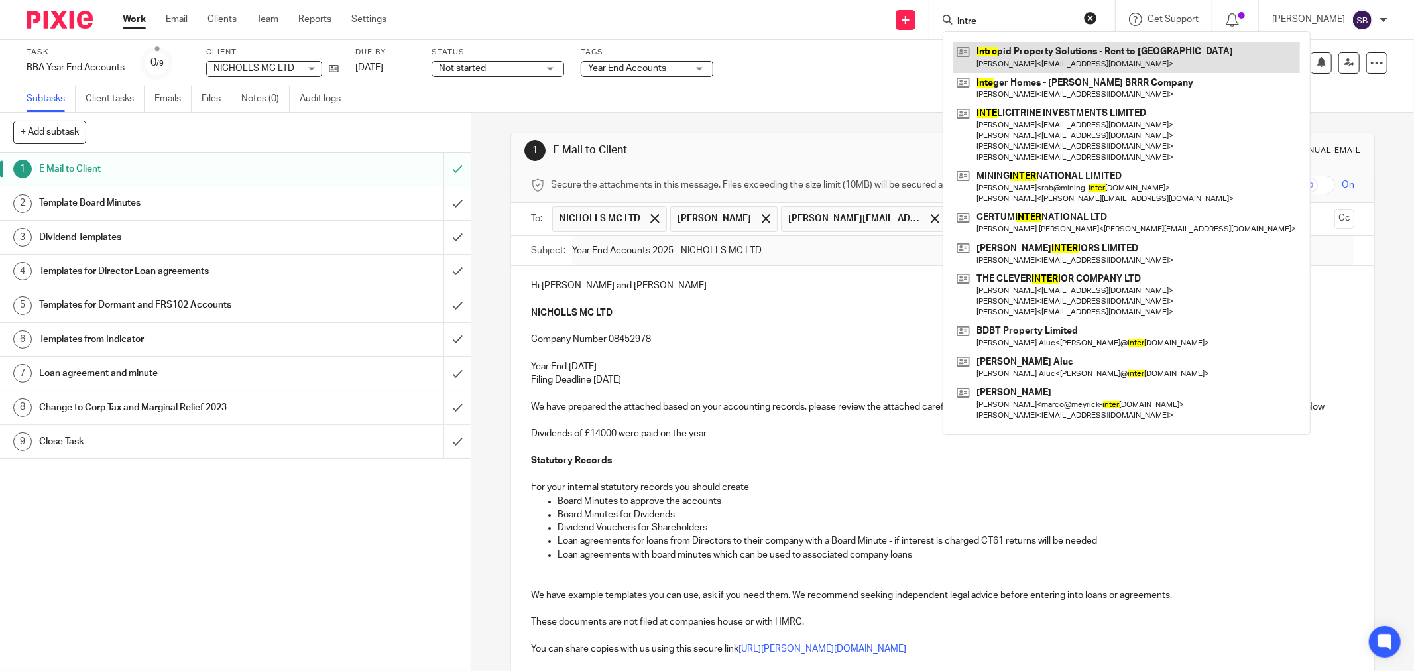
type input "intre"
click at [1085, 46] on link at bounding box center [1126, 57] width 347 height 30
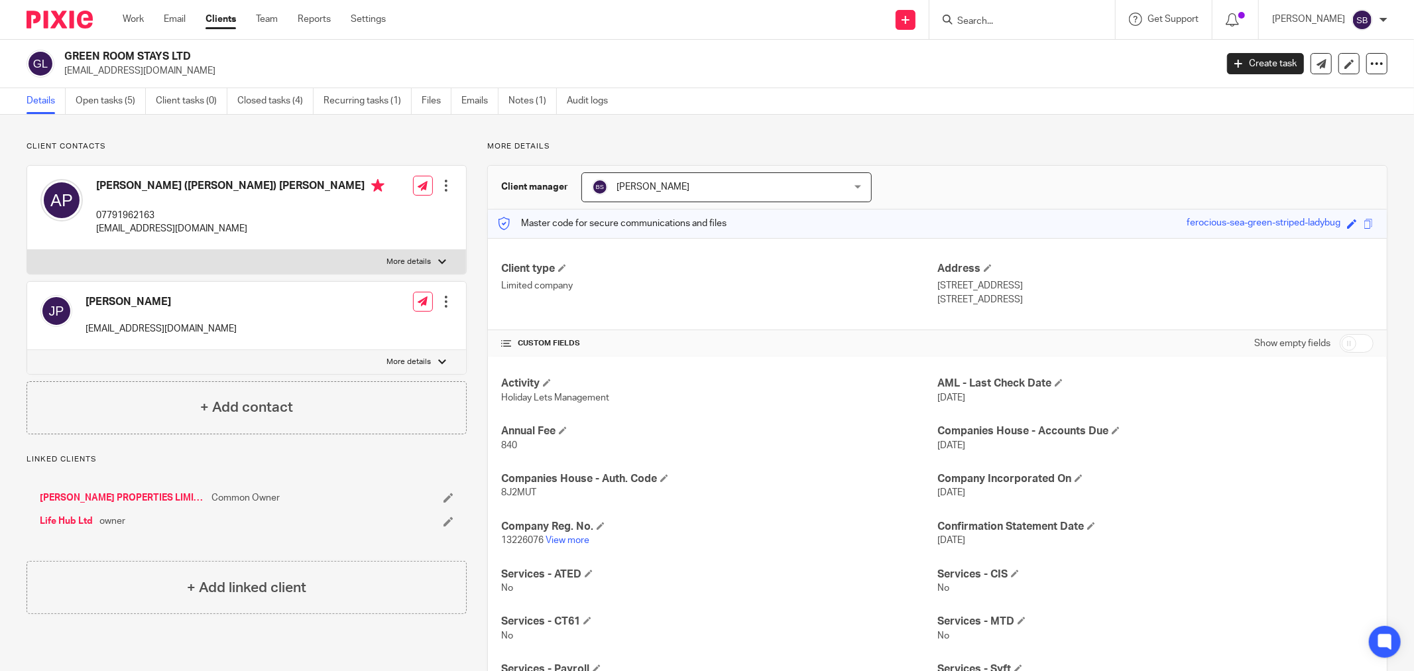
click at [1036, 25] on input "Search" at bounding box center [1015, 22] width 119 height 12
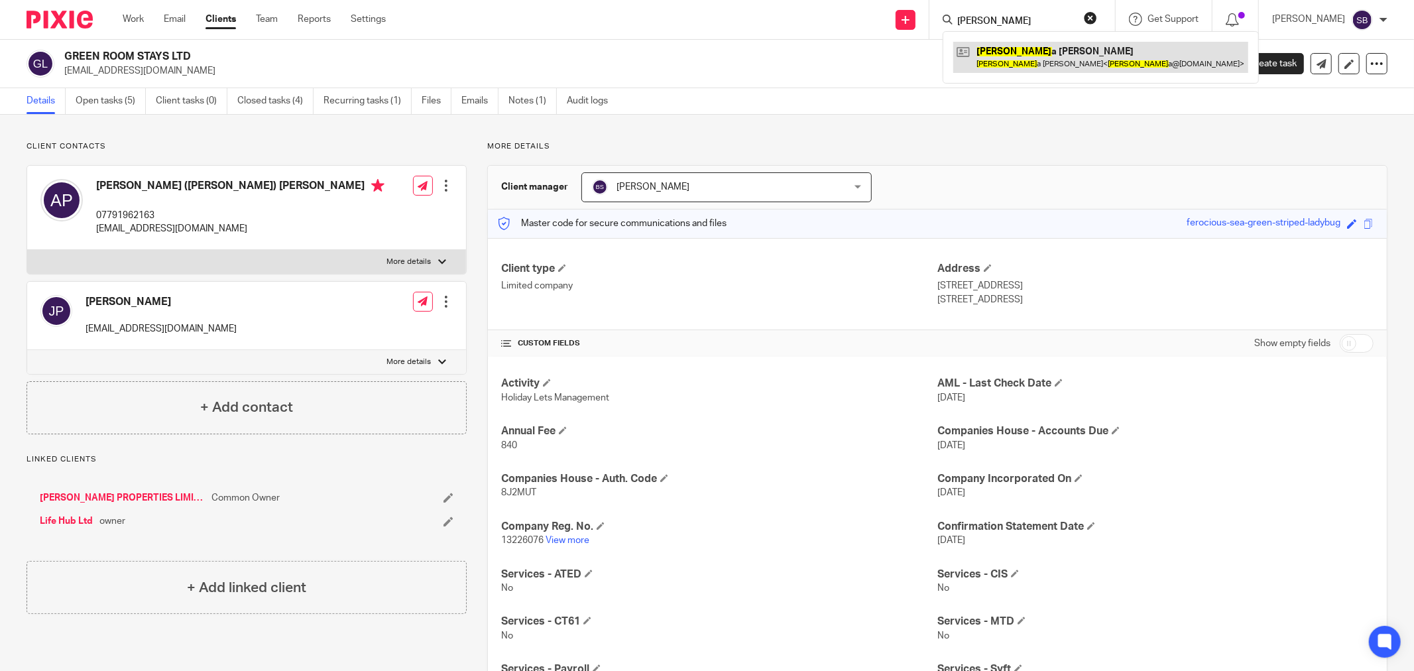
type input "[PERSON_NAME]"
click at [1050, 52] on link at bounding box center [1100, 57] width 295 height 30
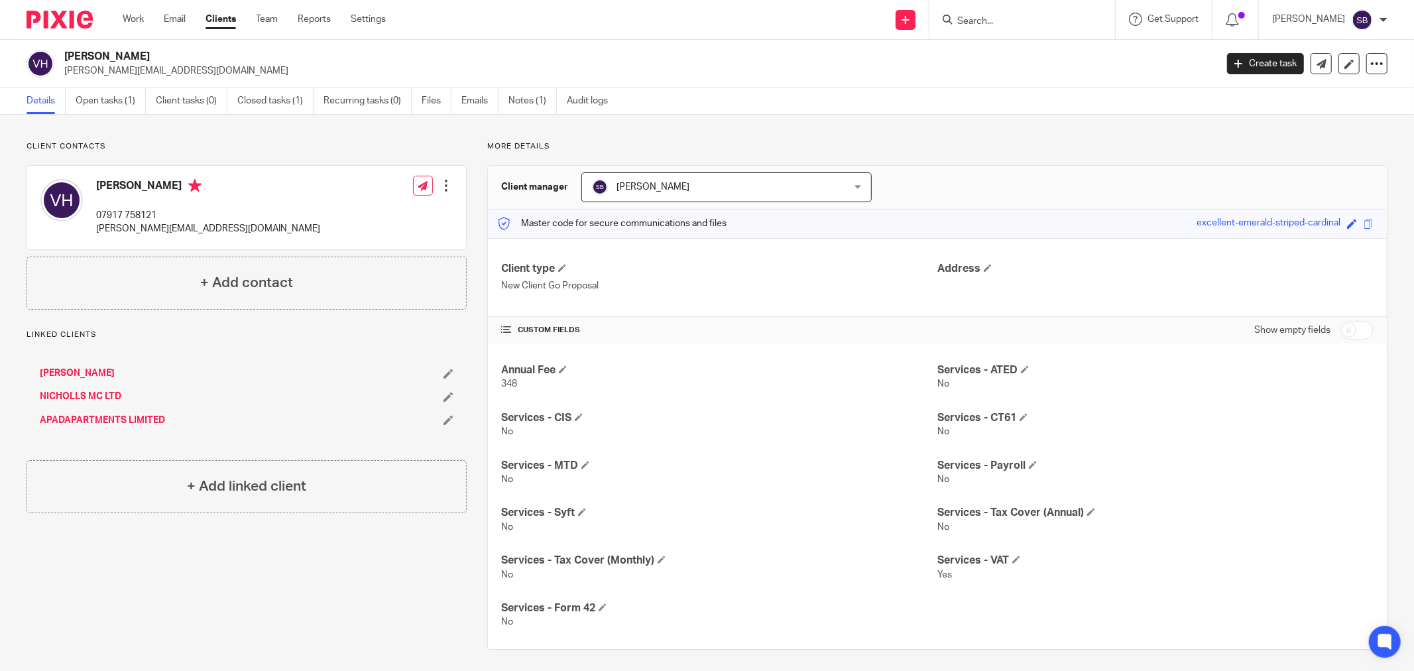
drag, startPoint x: 65, startPoint y: 73, endPoint x: 228, endPoint y: 80, distance: 163.3
click at [228, 80] on div "[PERSON_NAME] [PERSON_NAME][EMAIL_ADDRESS][DOMAIN_NAME] Create task Update from…" at bounding box center [707, 64] width 1414 height 48
copy p "vanessa@apadproperties.co.uk"
click at [75, 392] on link "NICHOLLS MC LTD" at bounding box center [81, 396] width 82 height 13
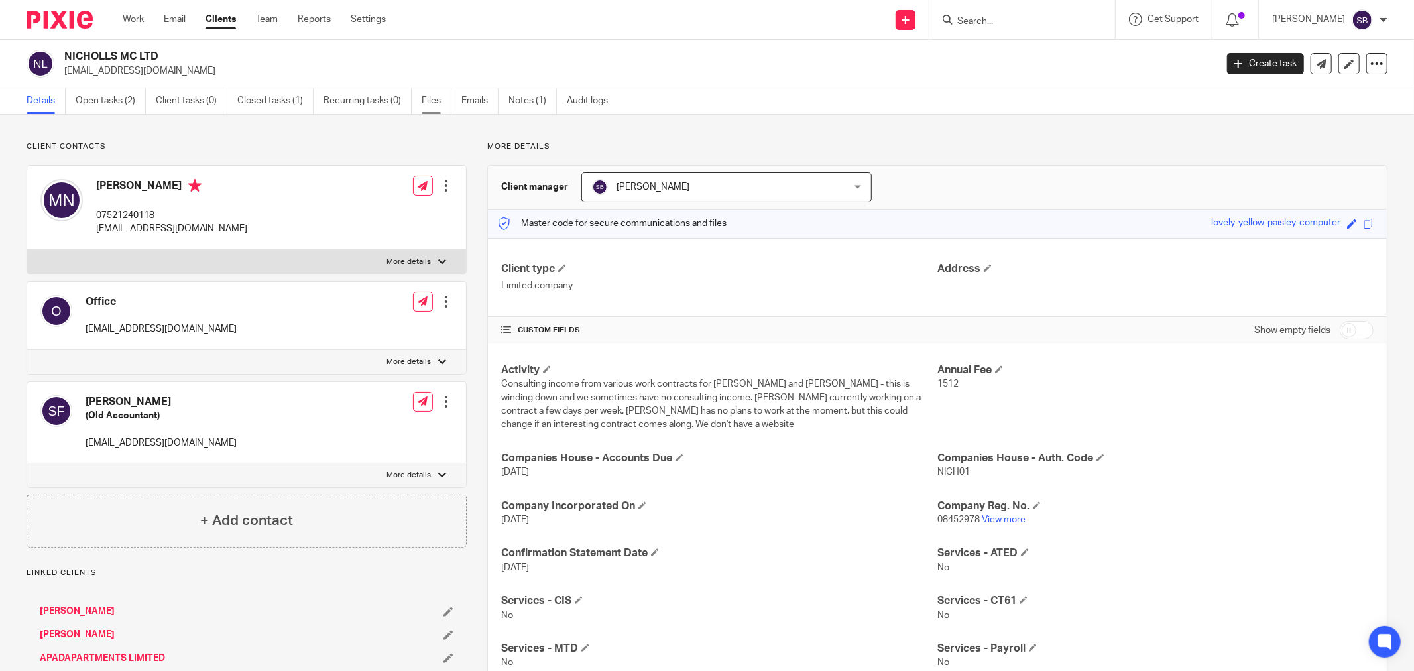
click at [444, 97] on link "Files" at bounding box center [437, 101] width 30 height 26
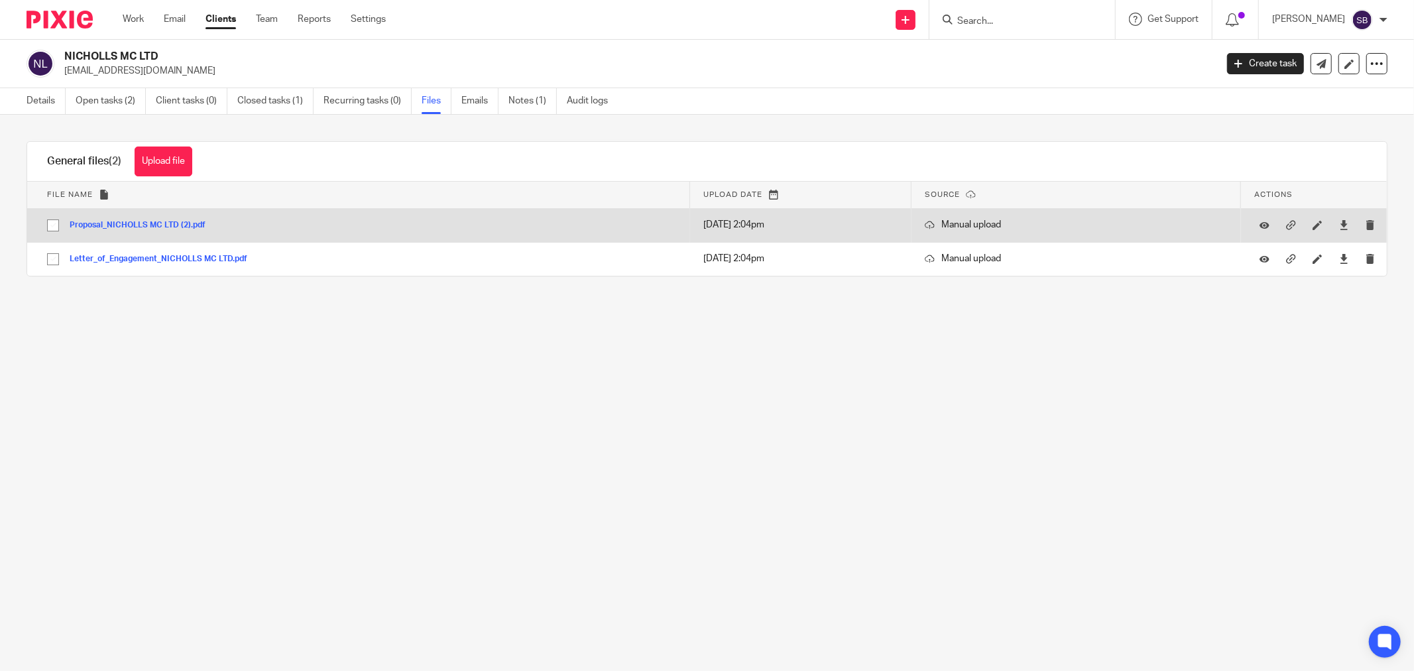
click at [152, 224] on button "Proposal_NICHOLLS MC LTD (2).pdf" at bounding box center [143, 225] width 146 height 9
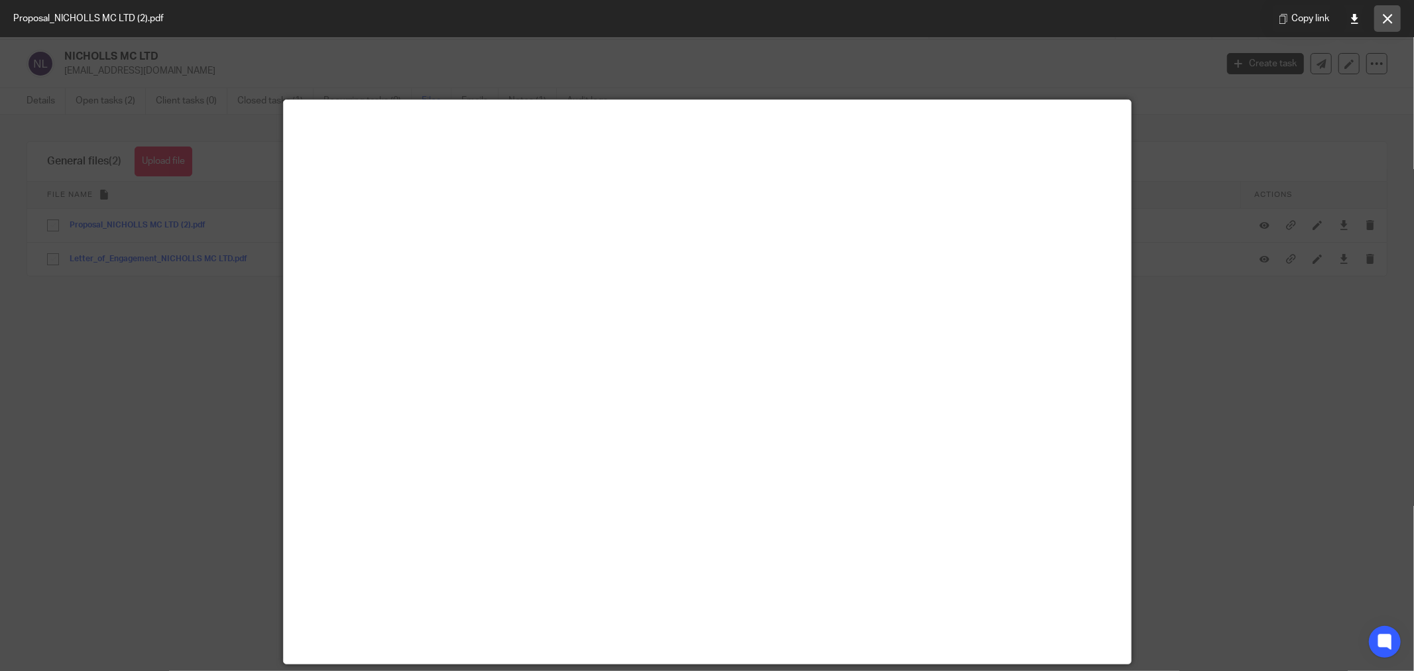
click at [1393, 15] on button at bounding box center [1387, 18] width 27 height 27
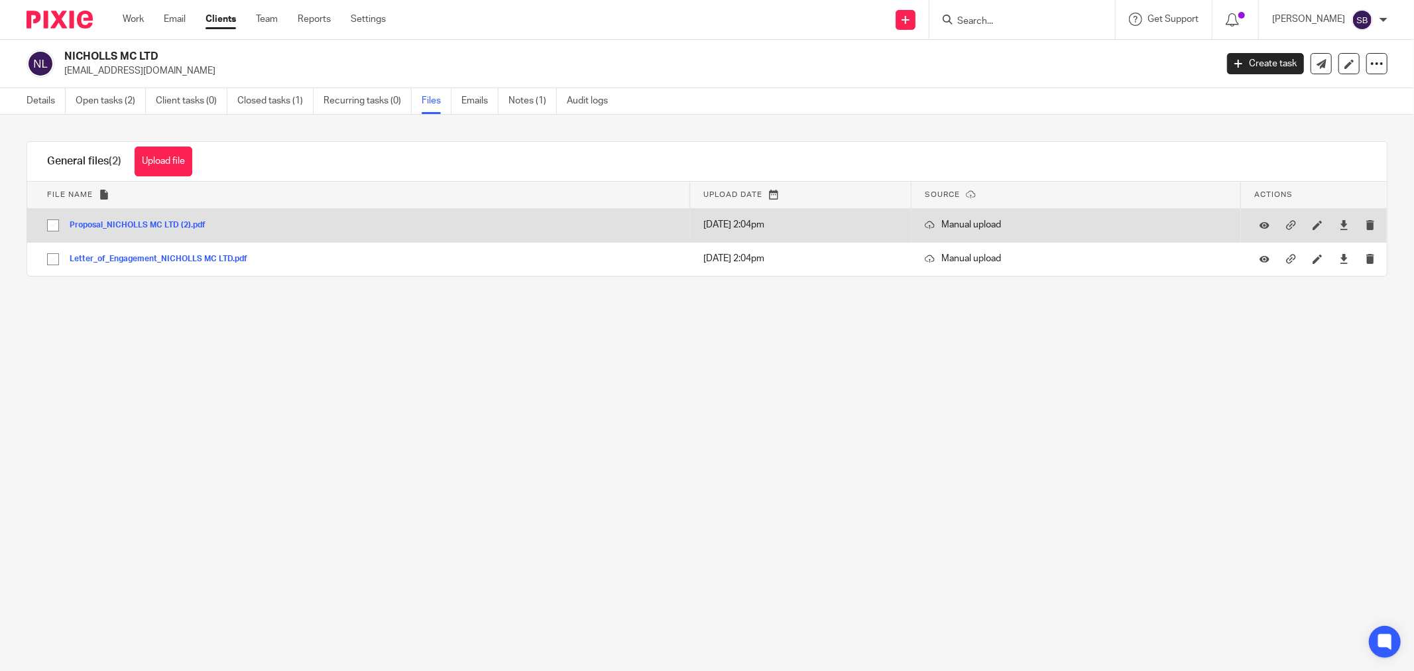
click at [90, 224] on button "Proposal_NICHOLLS MC LTD (2).pdf" at bounding box center [143, 225] width 146 height 9
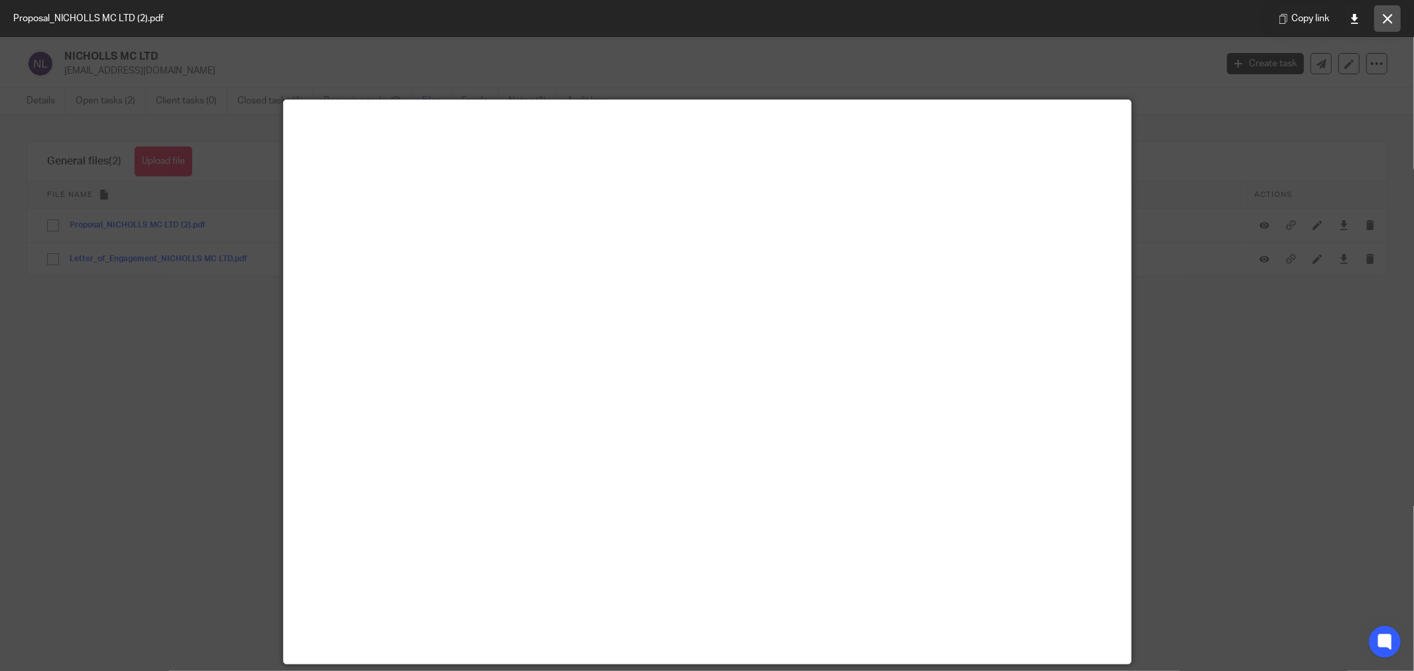
click at [1395, 14] on button at bounding box center [1387, 18] width 27 height 27
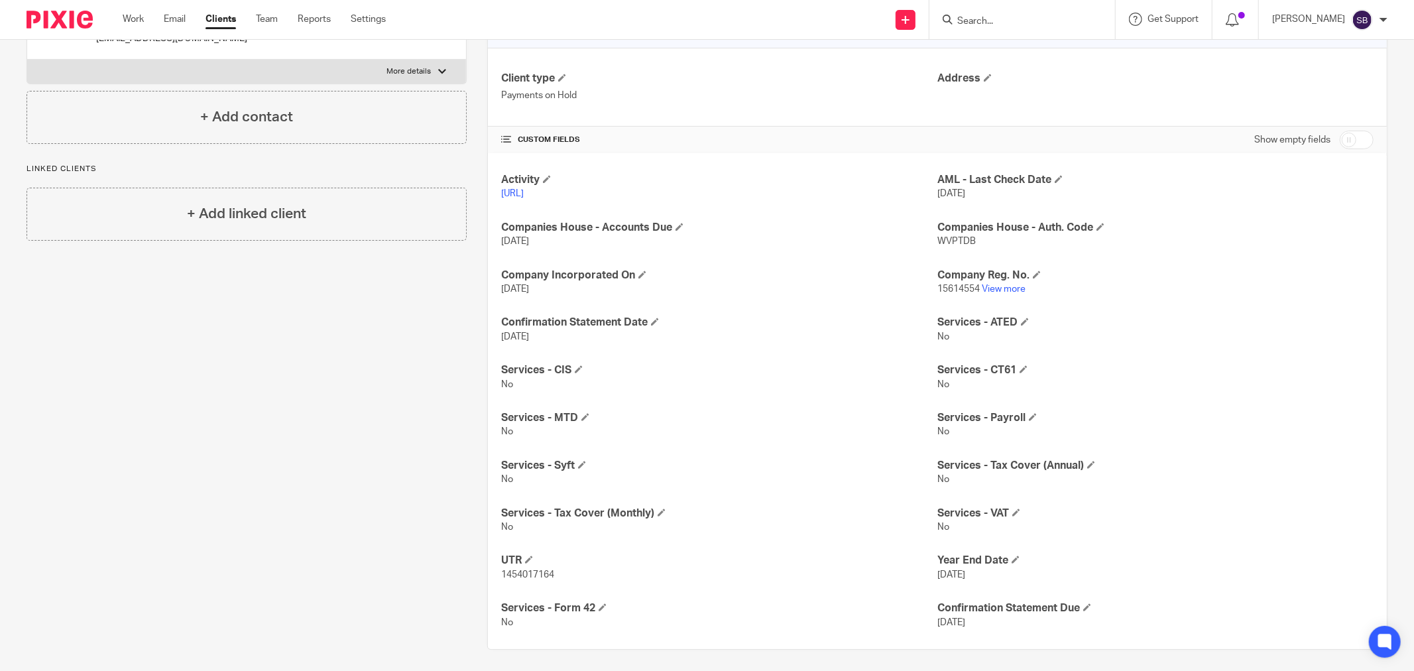
scroll to position [196, 0]
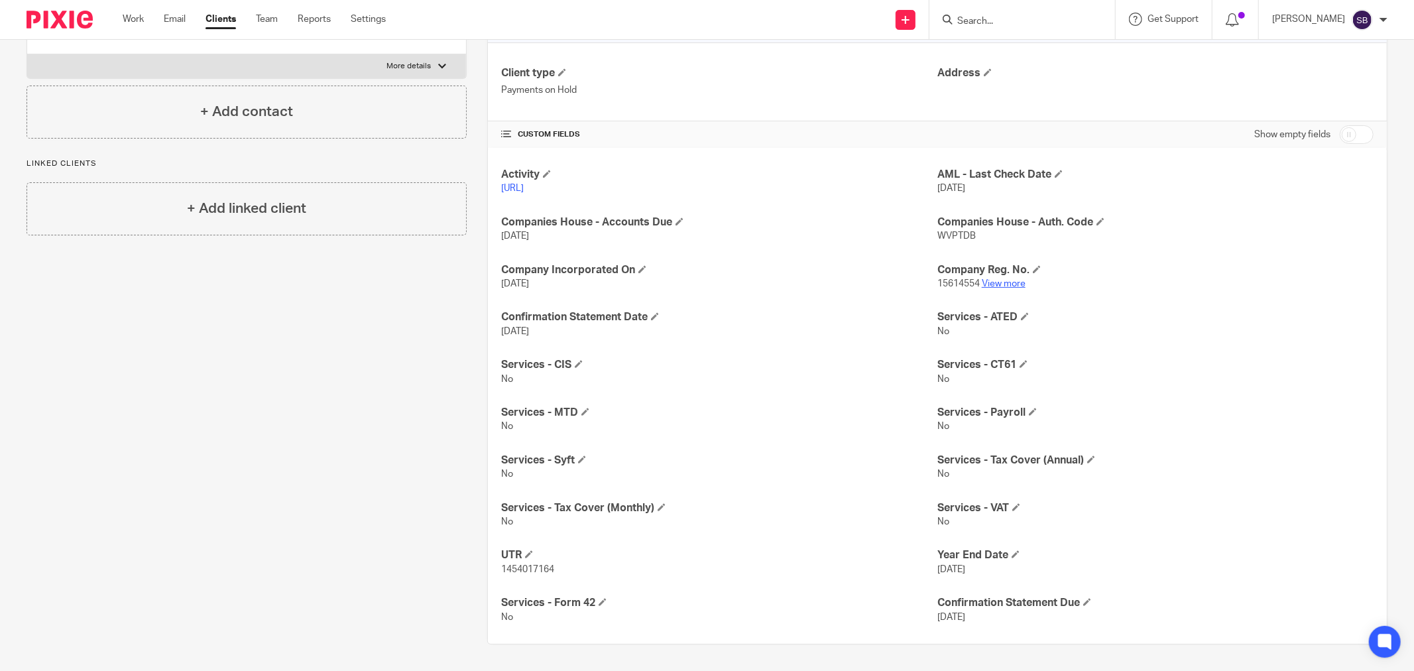
click at [993, 285] on link "View more" at bounding box center [1004, 283] width 44 height 9
